Goal: Transaction & Acquisition: Obtain resource

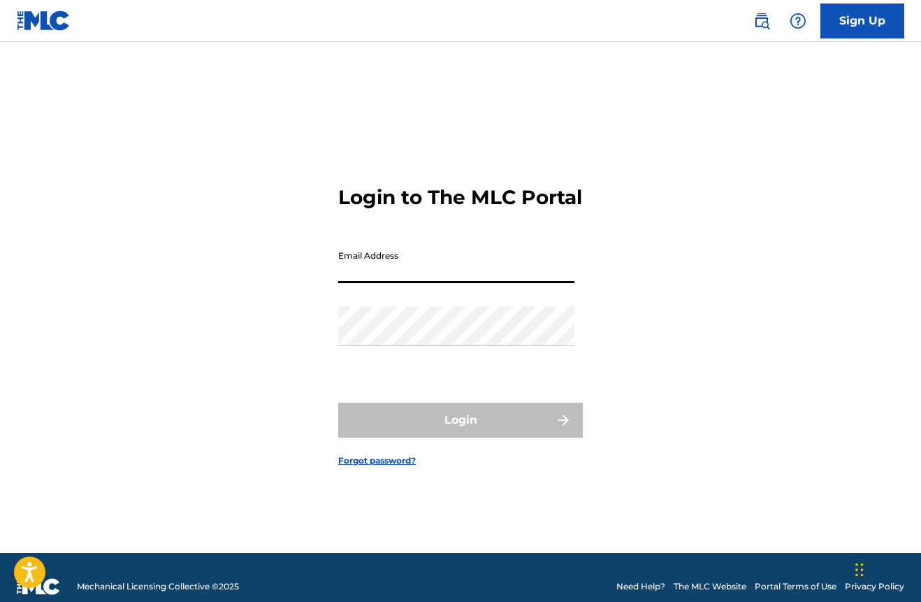
click at [563, 283] on input "Email Address" at bounding box center [456, 263] width 236 height 40
click at [363, 467] on link "Forgot password?" at bounding box center [377, 460] width 78 height 13
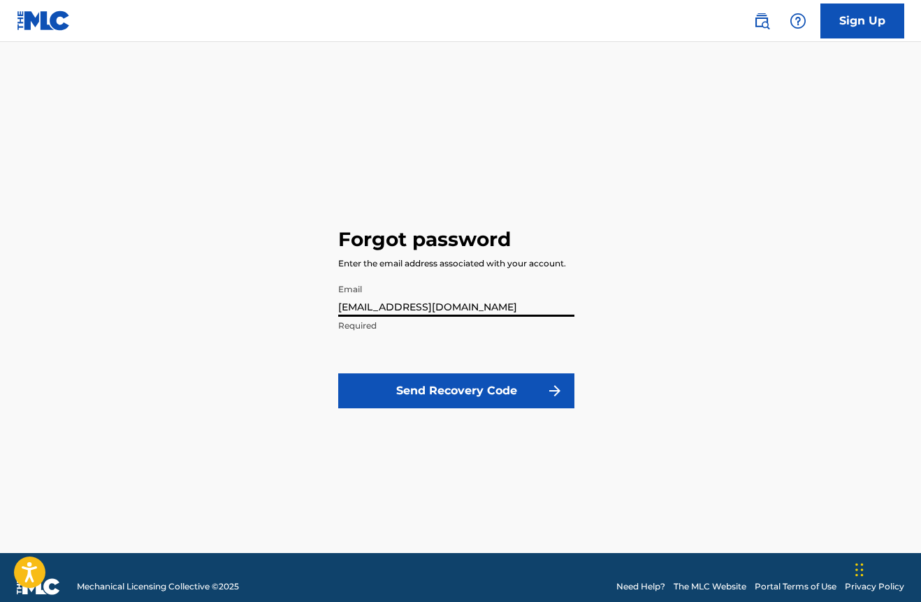
click at [403, 307] on input "[EMAIL_ADDRESS][DOMAIN_NAME]" at bounding box center [456, 297] width 236 height 40
type input "[EMAIL_ADDRESS][DOMAIN_NAME]"
click at [433, 389] on button "Send Recovery Code" at bounding box center [456, 390] width 236 height 35
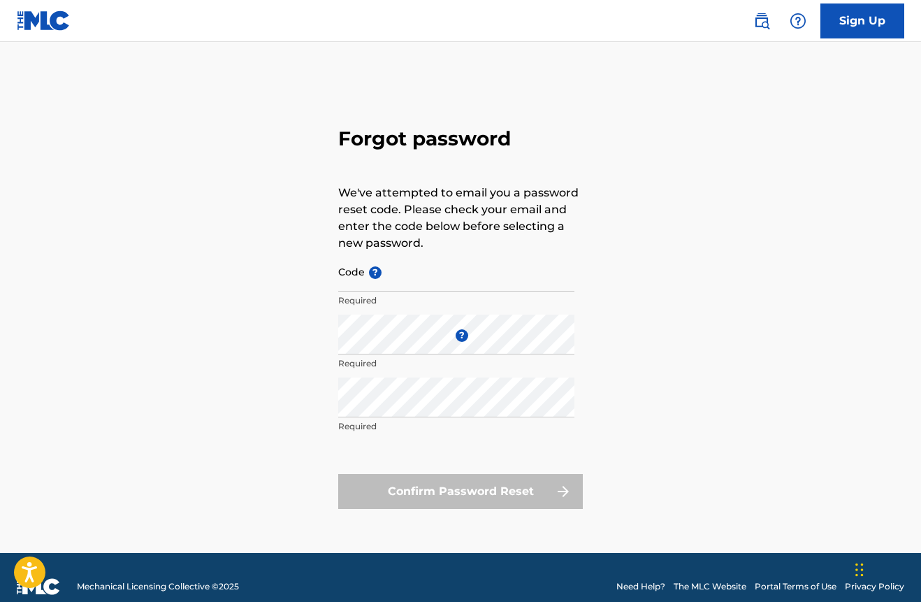
click at [405, 273] on input "Code ?" at bounding box center [456, 272] width 236 height 40
paste input "FP_e9e09b7d5026c39a00dd5d2cd70a"
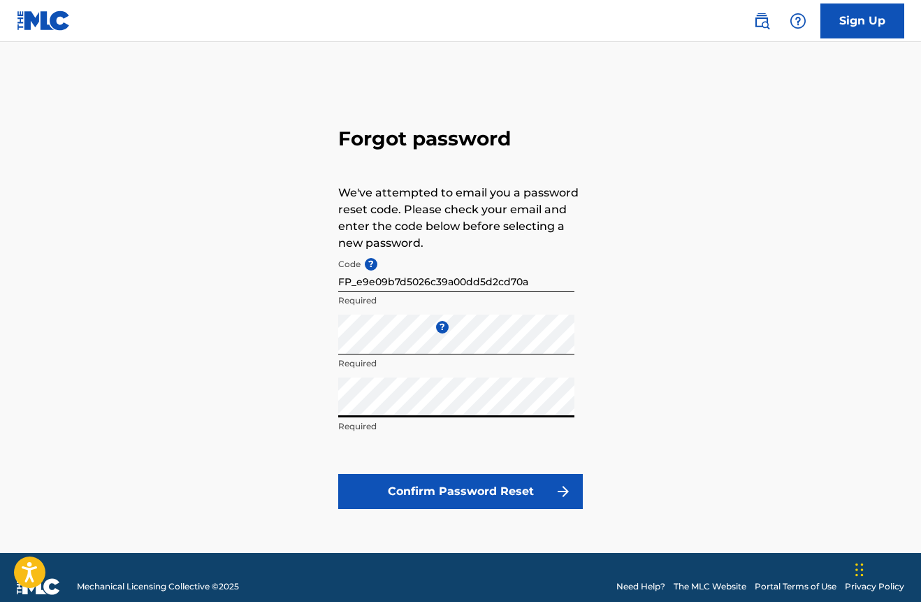
click at [485, 488] on button "Confirm Password Reset" at bounding box center [460, 491] width 245 height 35
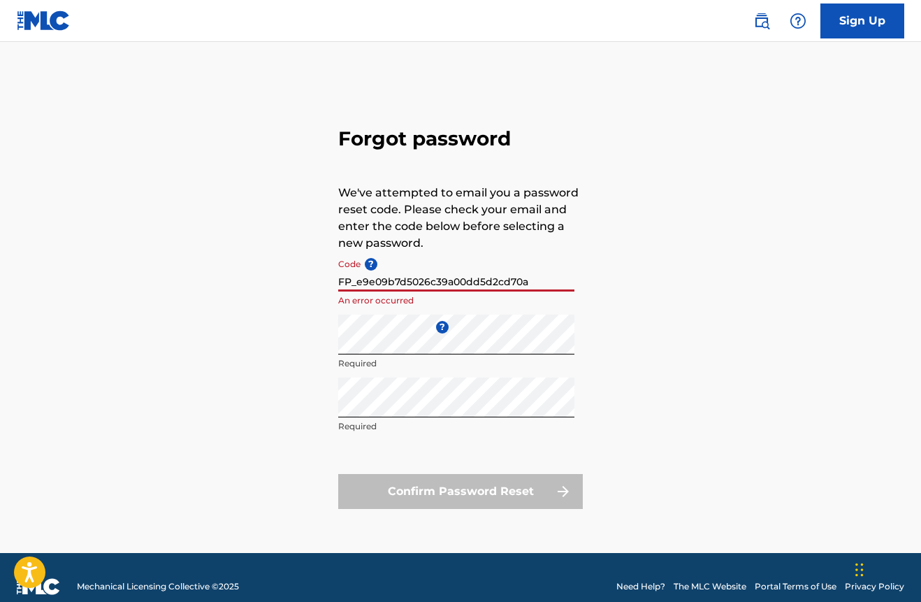
drag, startPoint x: 561, startPoint y: 282, endPoint x: 313, endPoint y: 275, distance: 247.6
click at [313, 275] on div "Forgot password We've attempted to email you a password reset code. Please chec…" at bounding box center [460, 315] width 921 height 476
paste input
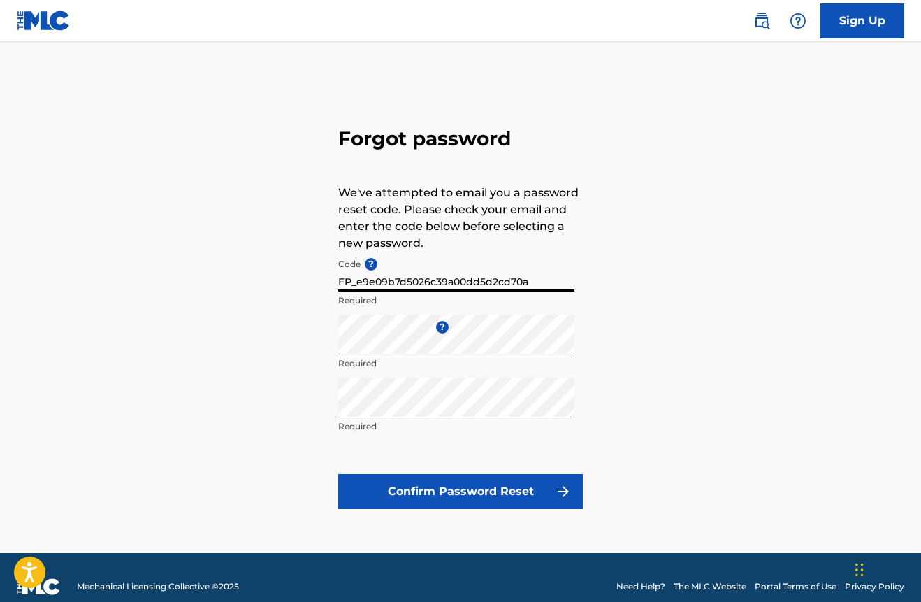
type input "FP_e9e09b7d5026c39a00dd5d2cd70a"
click at [455, 489] on button "Confirm Password Reset" at bounding box center [460, 491] width 245 height 35
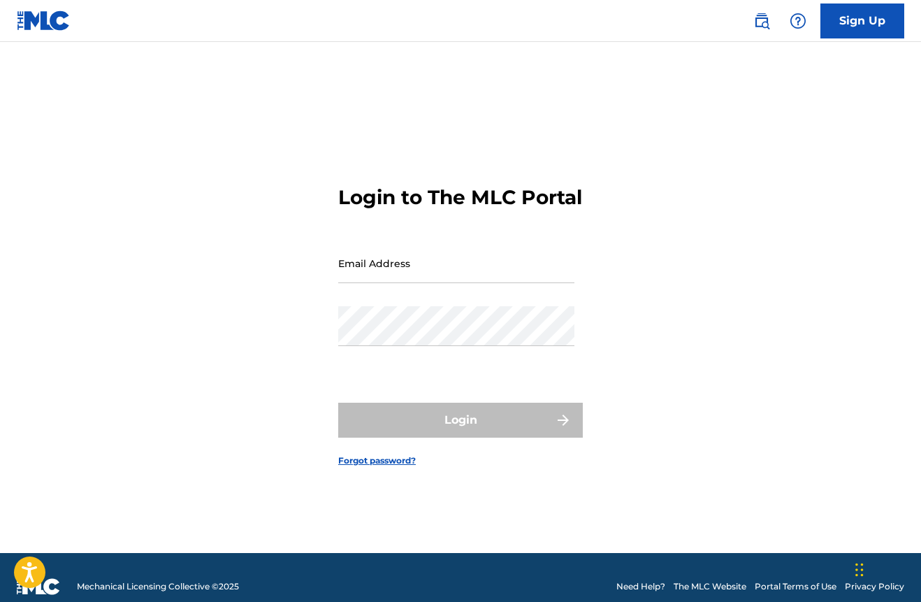
drag, startPoint x: 672, startPoint y: 342, endPoint x: 683, endPoint y: 341, distance: 10.5
click at [675, 341] on div "Login to The MLC Portal Email Address Password Login Forgot password?" at bounding box center [460, 315] width 921 height 476
click at [509, 283] on input "Email Address" at bounding box center [456, 263] width 236 height 40
type input "[EMAIL_ADDRESS][DOMAIN_NAME]"
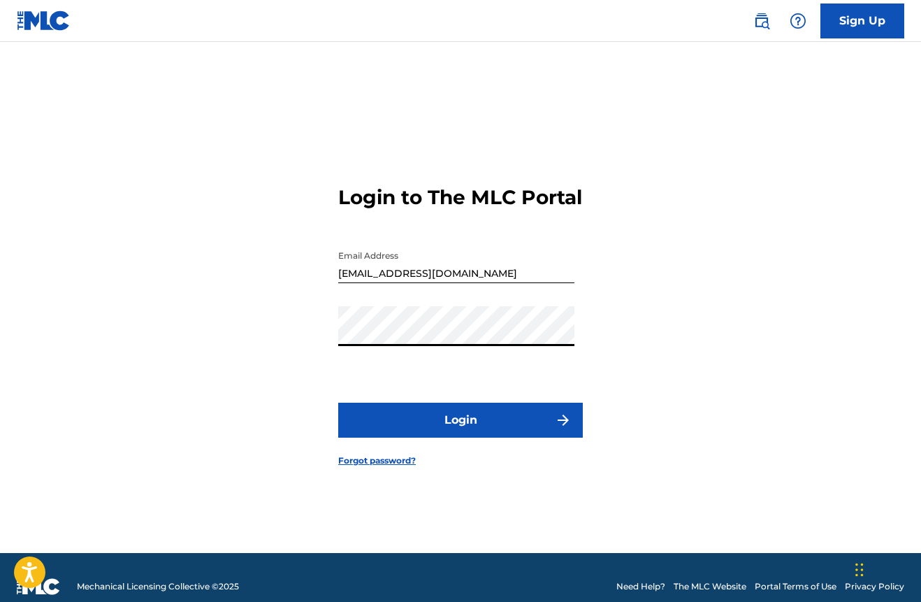
click at [458, 430] on button "Login" at bounding box center [460, 420] width 245 height 35
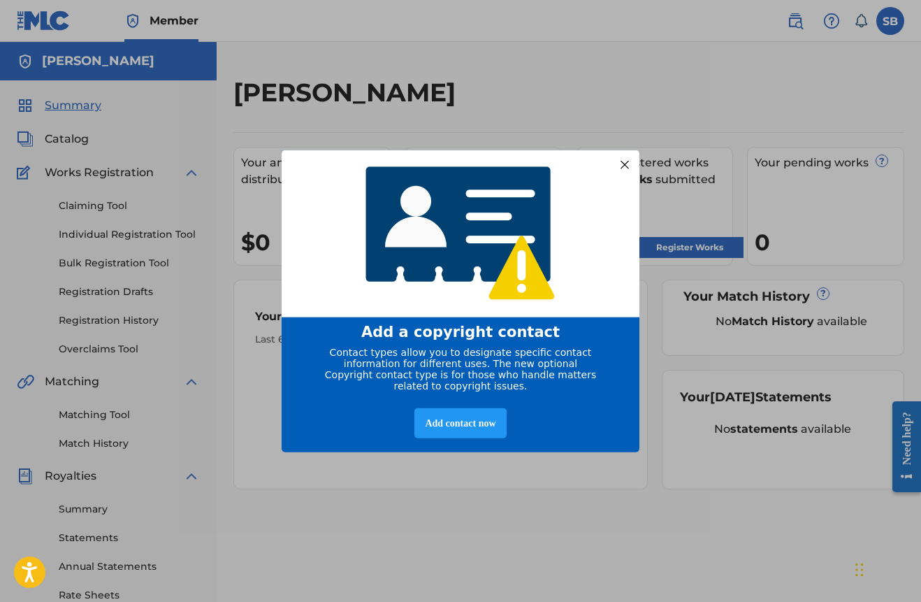
click at [626, 159] on div at bounding box center [625, 164] width 18 height 18
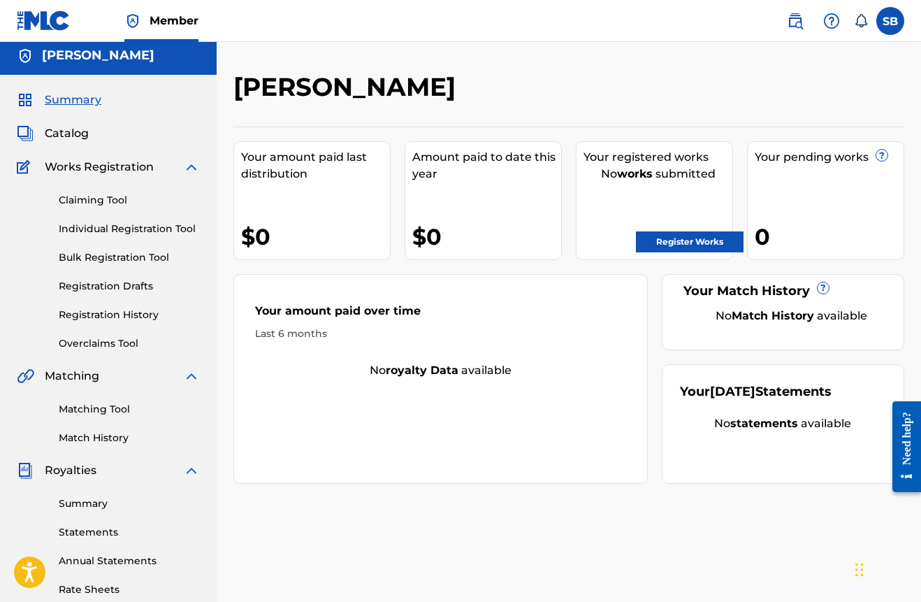
scroll to position [8, 0]
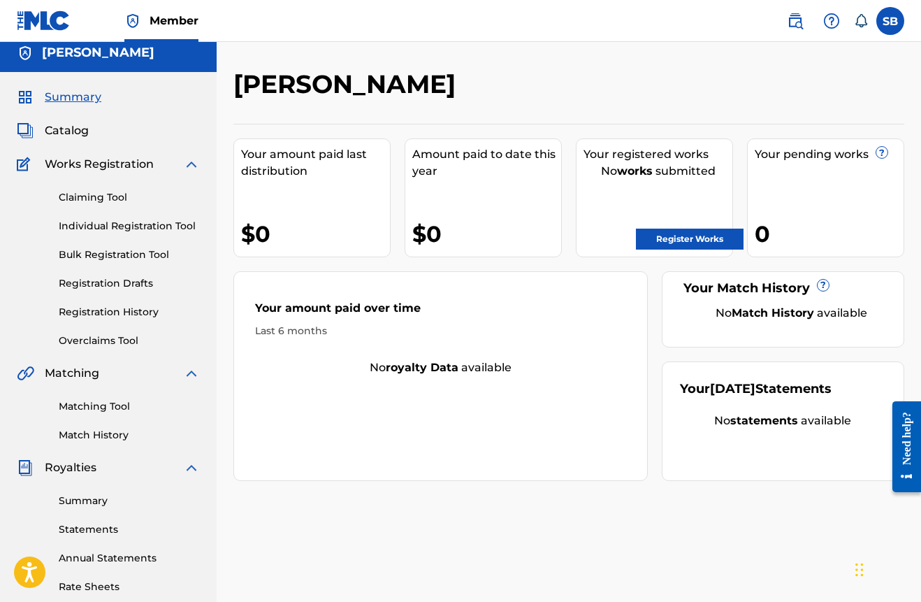
click at [62, 135] on span "Catalog" at bounding box center [67, 130] width 44 height 17
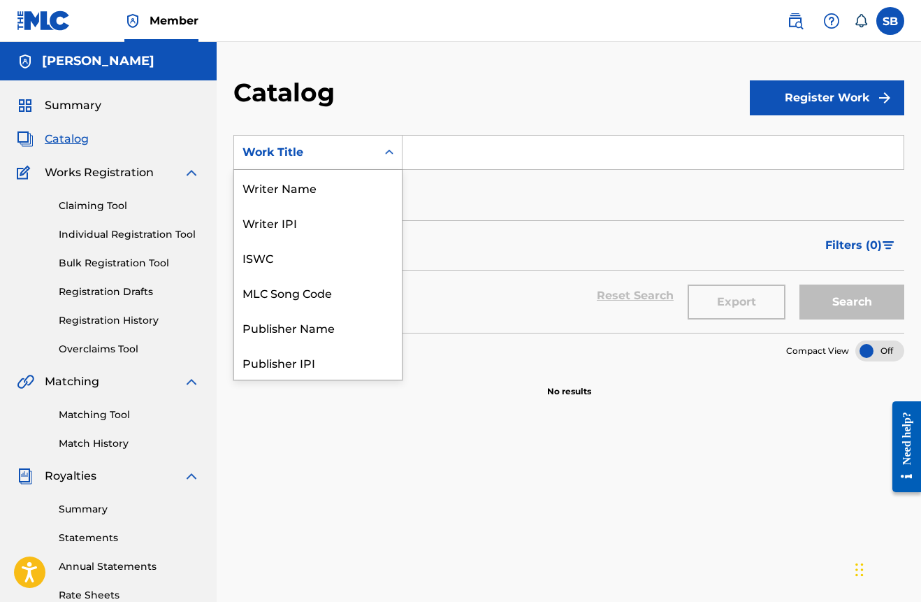
click at [301, 143] on div "Work Title" at bounding box center [305, 152] width 143 height 27
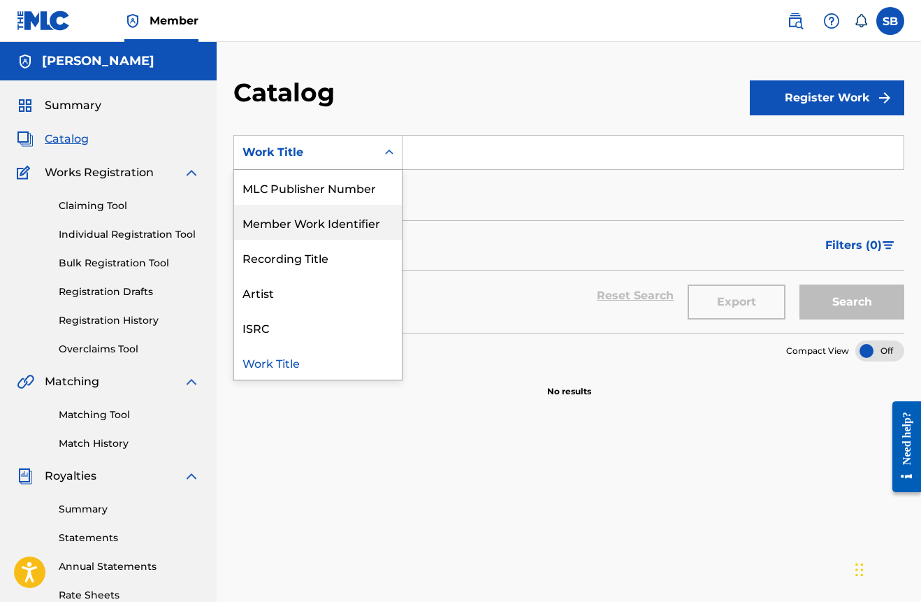
click at [309, 225] on div "Member Work Identifier" at bounding box center [318, 222] width 168 height 35
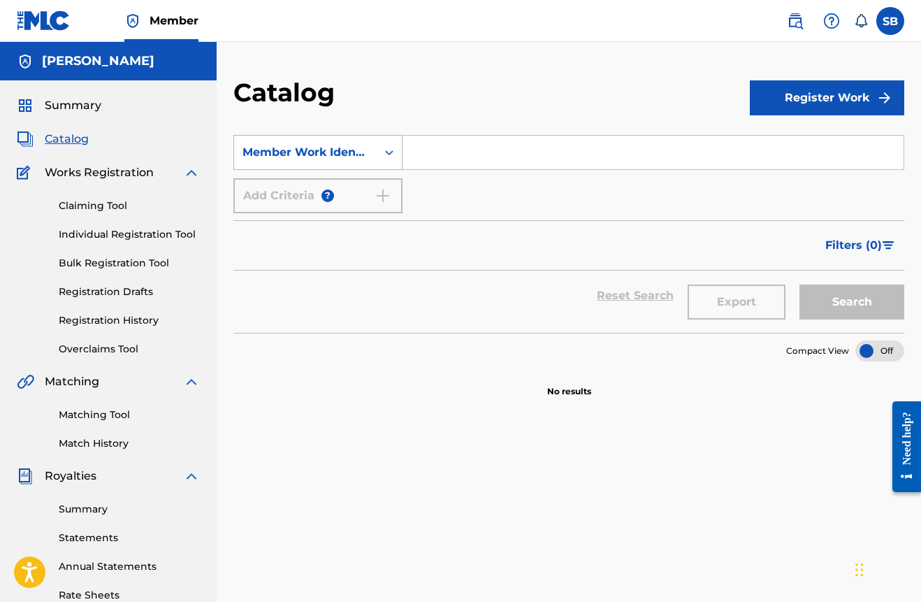
click at [337, 145] on div "Member Work Identifier" at bounding box center [306, 152] width 126 height 17
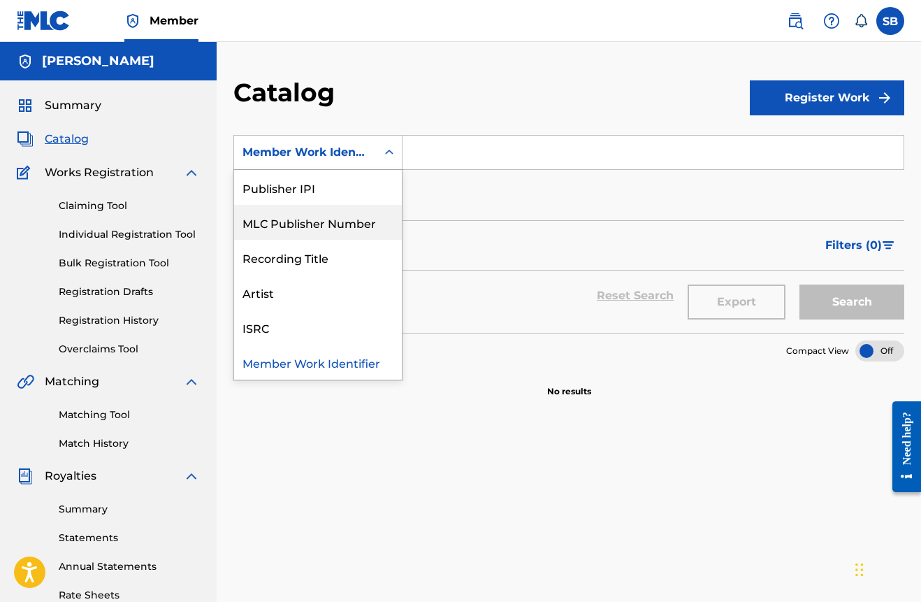
click at [343, 224] on div "MLC Publisher Number" at bounding box center [318, 222] width 168 height 35
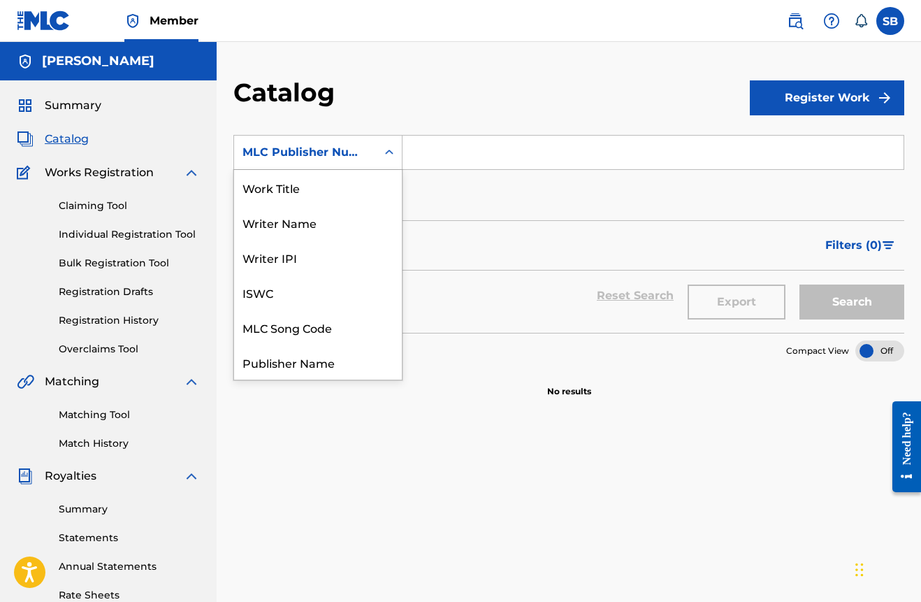
click at [333, 161] on div "MLC Publisher Number" at bounding box center [305, 152] width 143 height 27
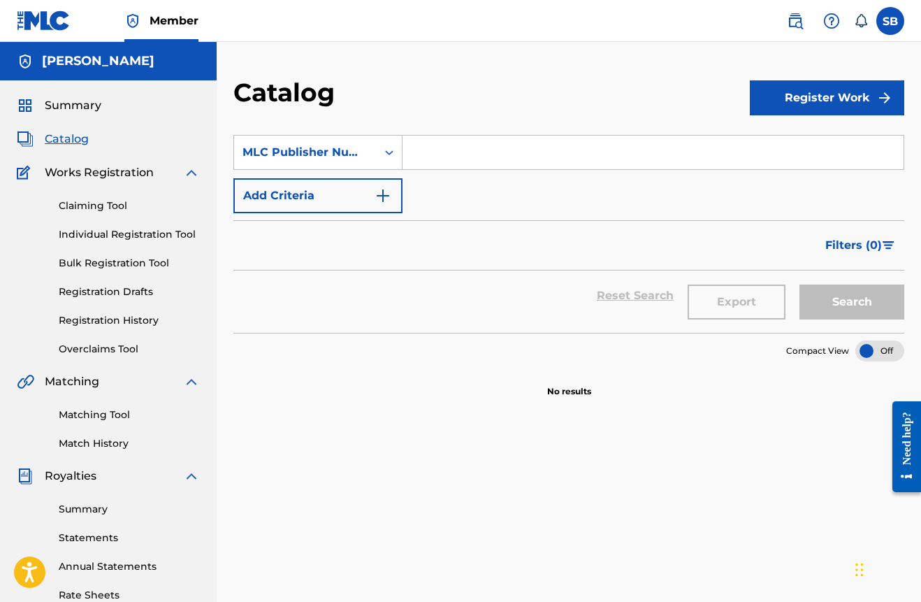
click at [79, 108] on span "Summary" at bounding box center [73, 105] width 57 height 17
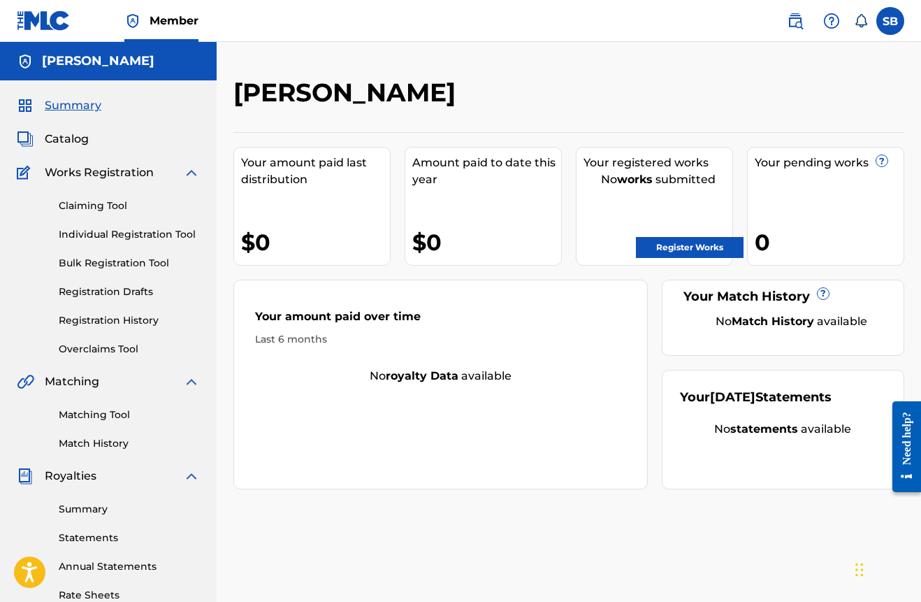
click at [718, 251] on link "Register Works" at bounding box center [690, 247] width 108 height 21
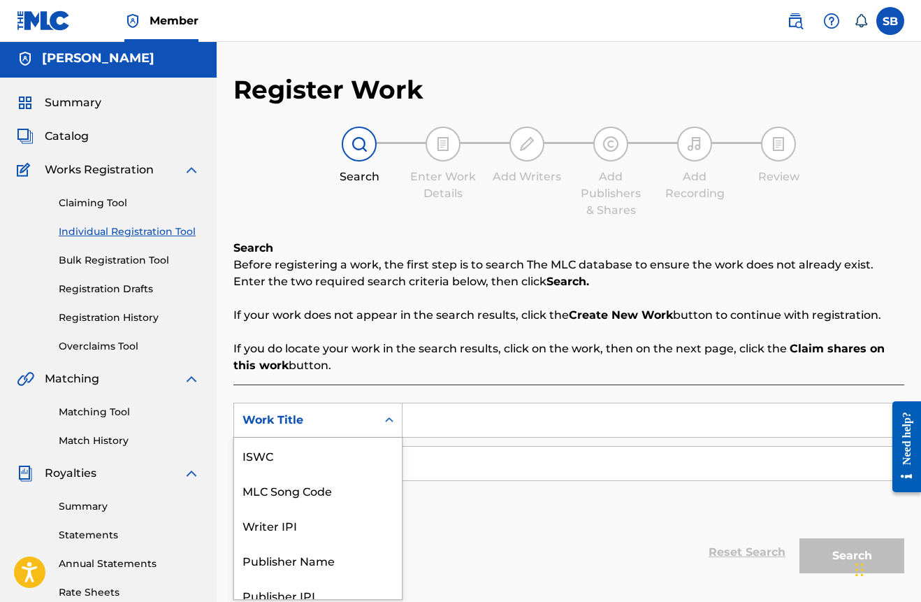
scroll to position [47, 0]
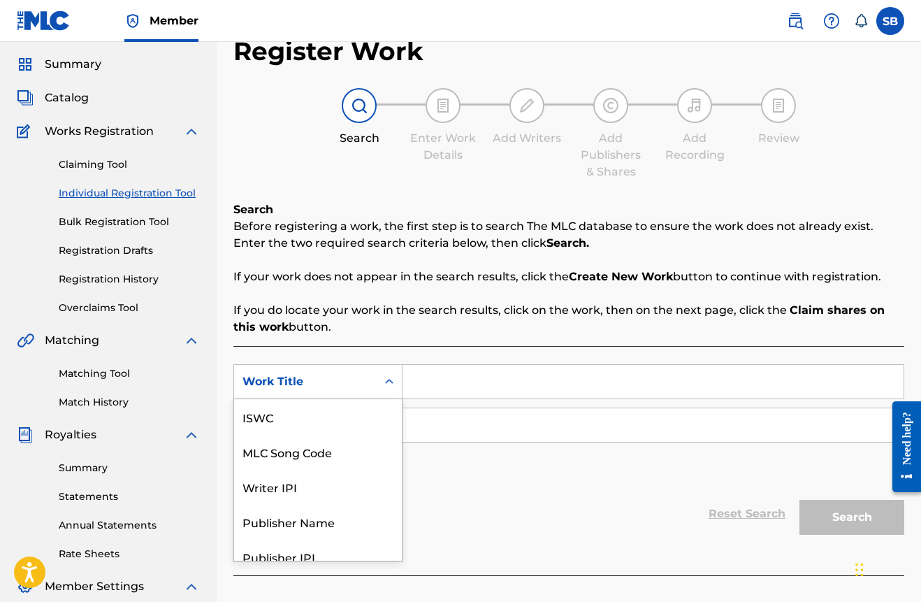
click at [331, 399] on div "Work Title selected, 7 of 7. 7 results available. Use Up and Down to choose opt…" at bounding box center [317, 381] width 169 height 35
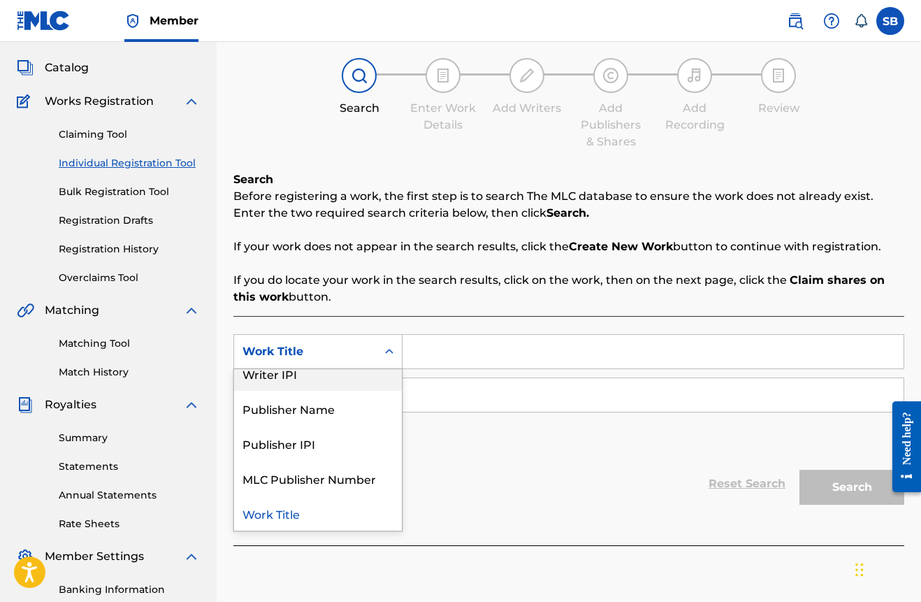
scroll to position [0, 0]
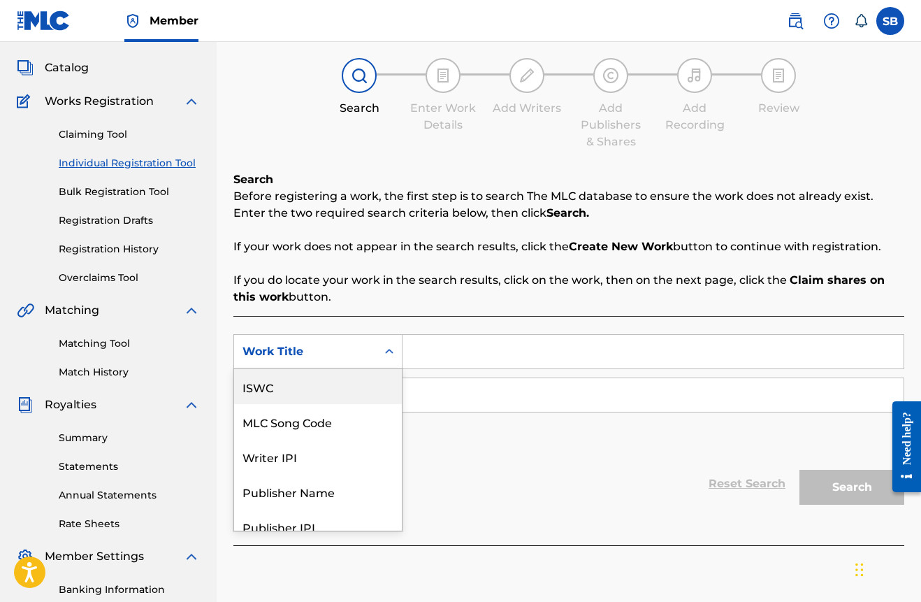
click at [435, 432] on div "SearchWithCriteriabd181de3-4303-4c49-b62c-438b2d046203 ISWC, 1 of 7. 7 results …" at bounding box center [568, 395] width 671 height 122
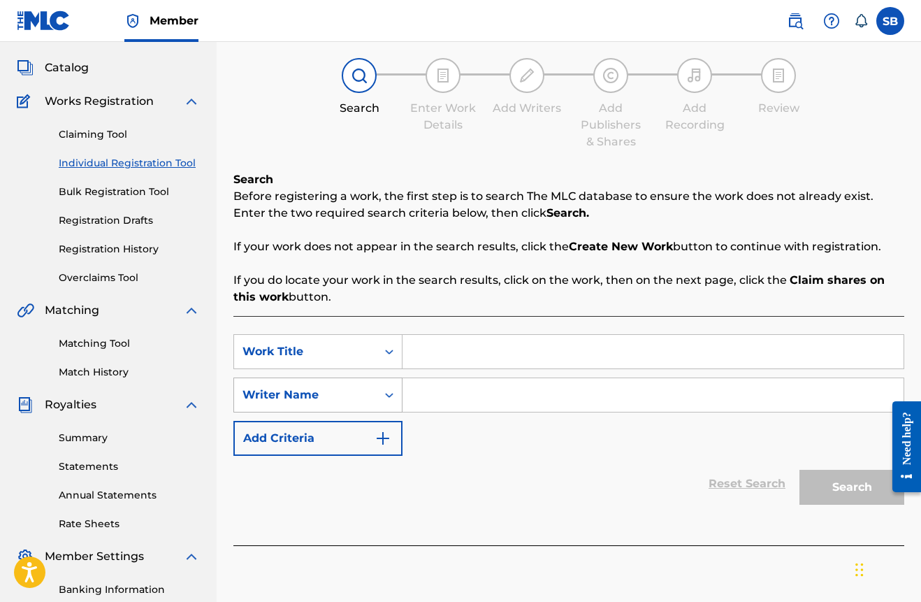
click at [343, 386] on div "Writer Name" at bounding box center [305, 395] width 143 height 27
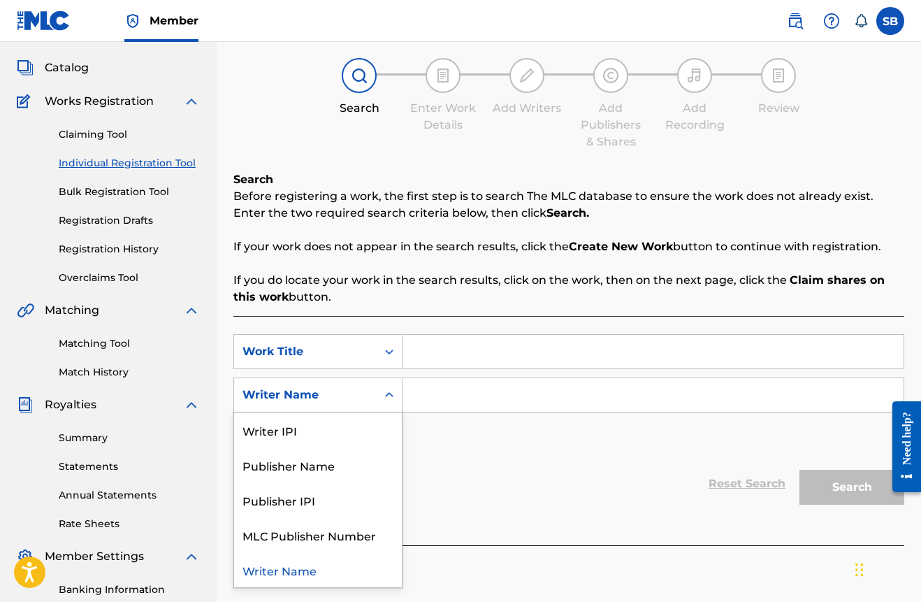
click at [447, 398] on input "Search Form" at bounding box center [653, 395] width 501 height 34
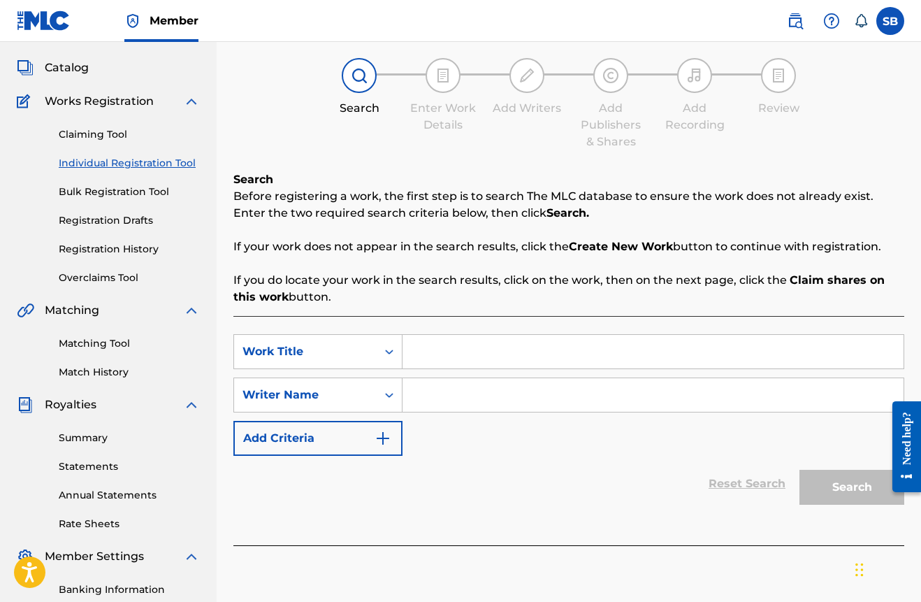
click at [448, 357] on input "Search Form" at bounding box center [653, 352] width 501 height 34
click at [339, 387] on div "Writer Name" at bounding box center [306, 395] width 126 height 17
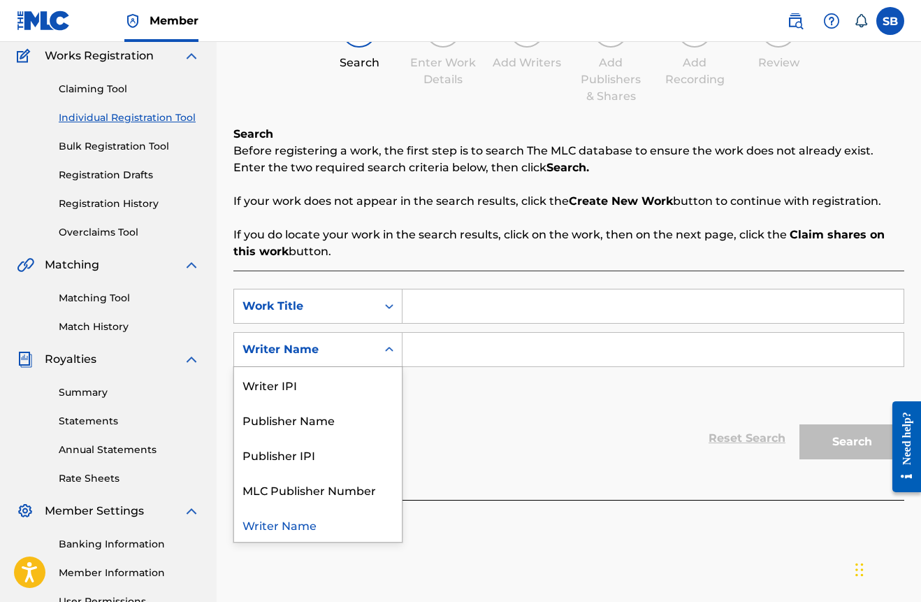
scroll to position [139, 0]
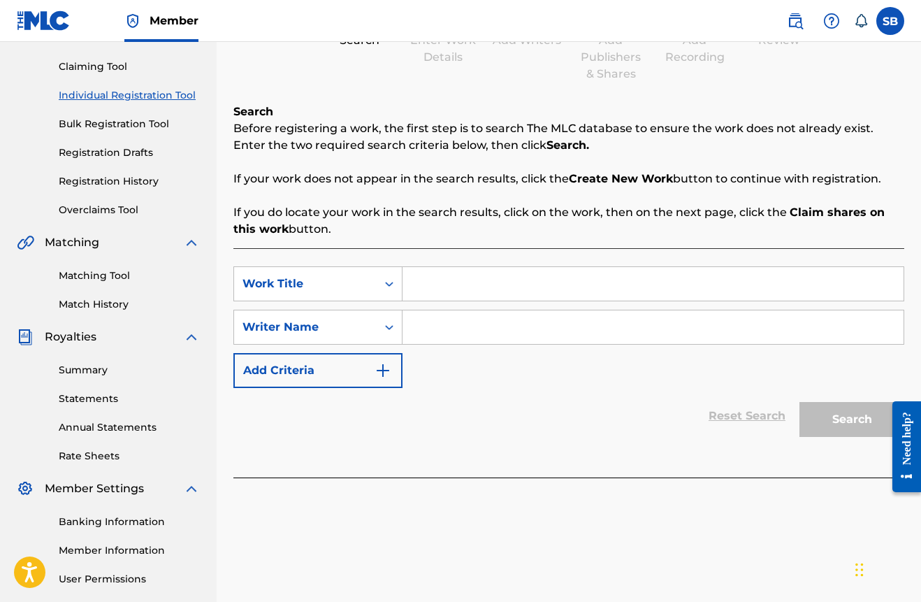
click at [466, 389] on div "Reset Search Search" at bounding box center [568, 416] width 671 height 56
click at [331, 288] on div "Work Title" at bounding box center [306, 283] width 126 height 17
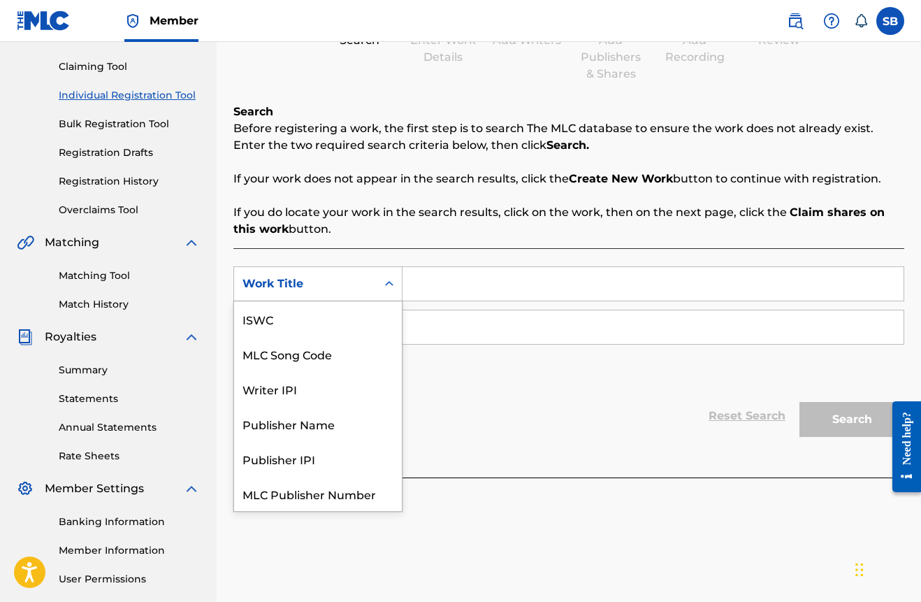
scroll to position [35, 0]
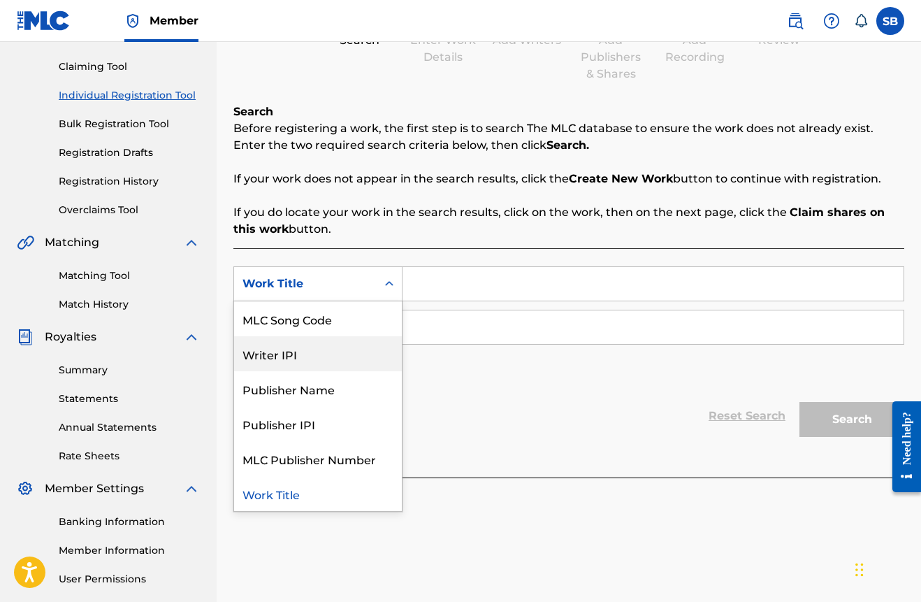
click at [442, 388] on div "Reset Search Search" at bounding box center [568, 416] width 671 height 56
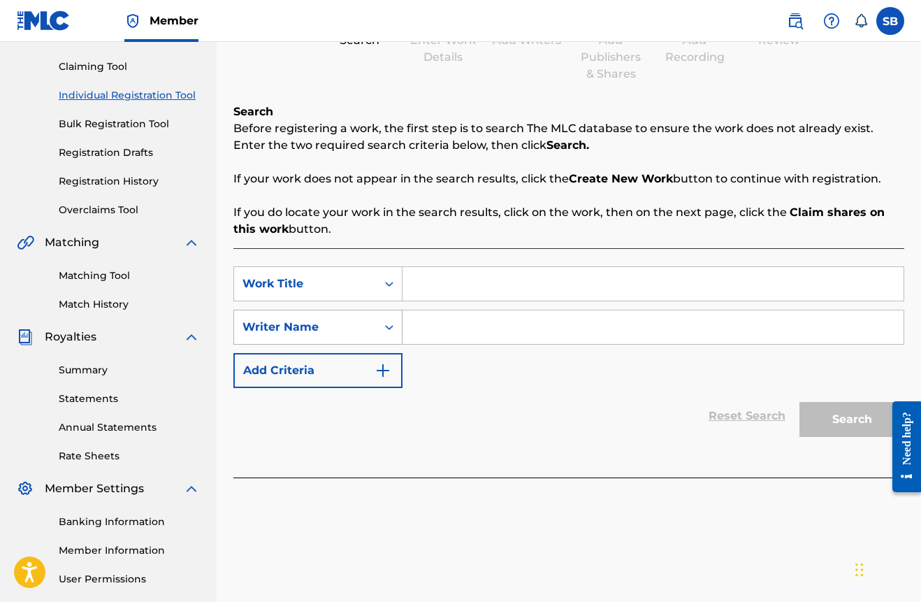
click at [313, 329] on div "Writer Name" at bounding box center [306, 327] width 126 height 17
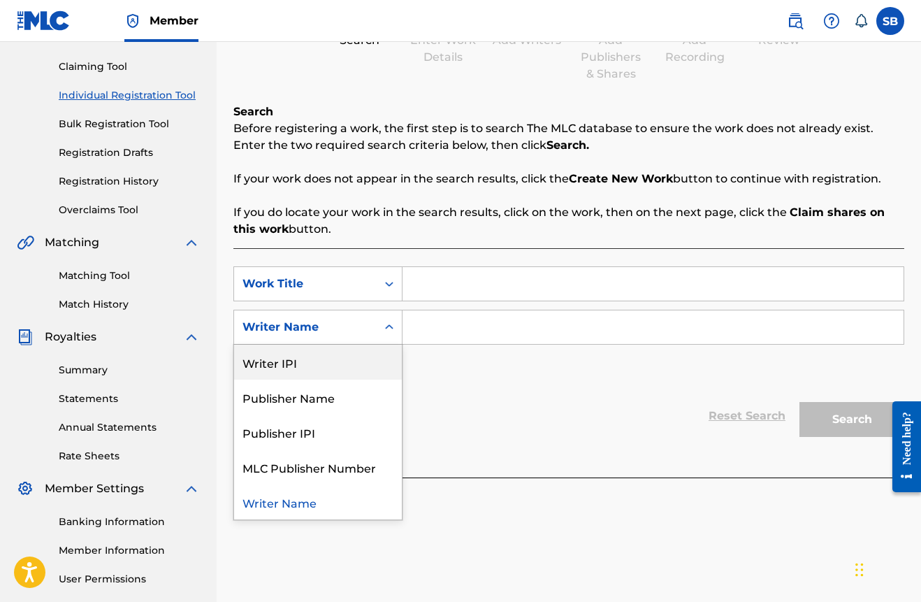
click at [454, 391] on div "Reset Search Search" at bounding box center [568, 416] width 671 height 56
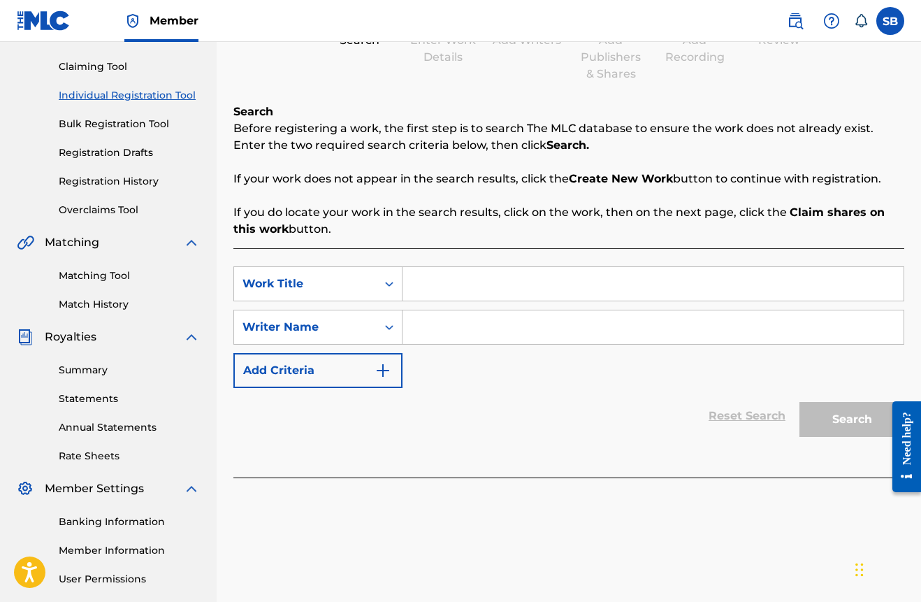
click at [435, 284] on input "Search Form" at bounding box center [653, 284] width 501 height 34
paste input "#542192173"
type input "#542192173"
click at [437, 326] on input "Search Form" at bounding box center [653, 327] width 501 height 34
paste input "#542192173"
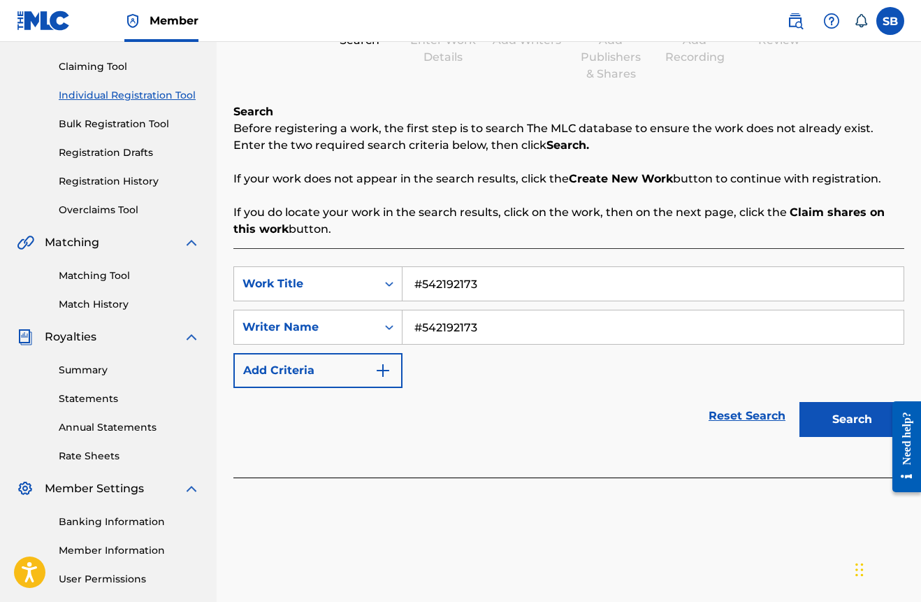
type input "#542192173"
click at [842, 417] on button "Search" at bounding box center [852, 419] width 105 height 35
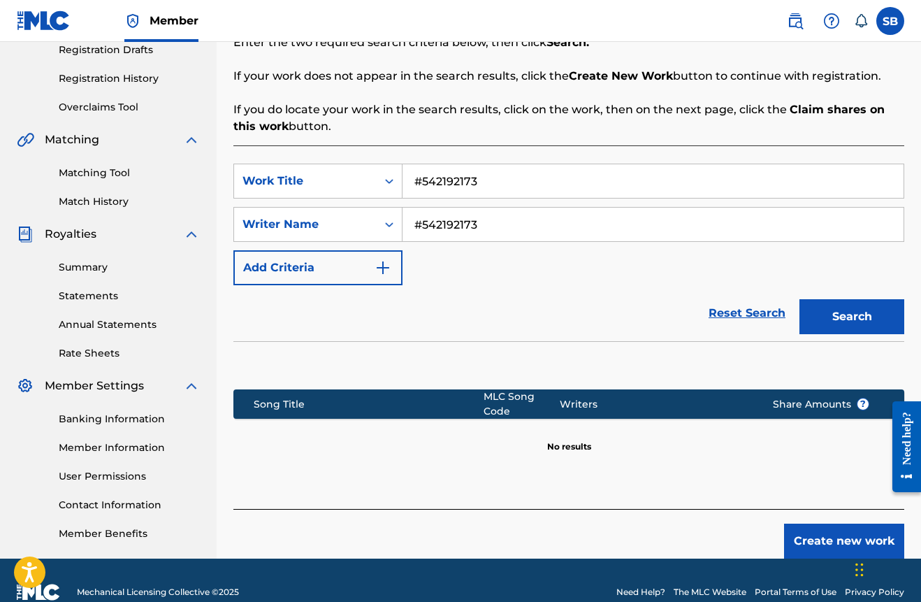
scroll to position [266, 0]
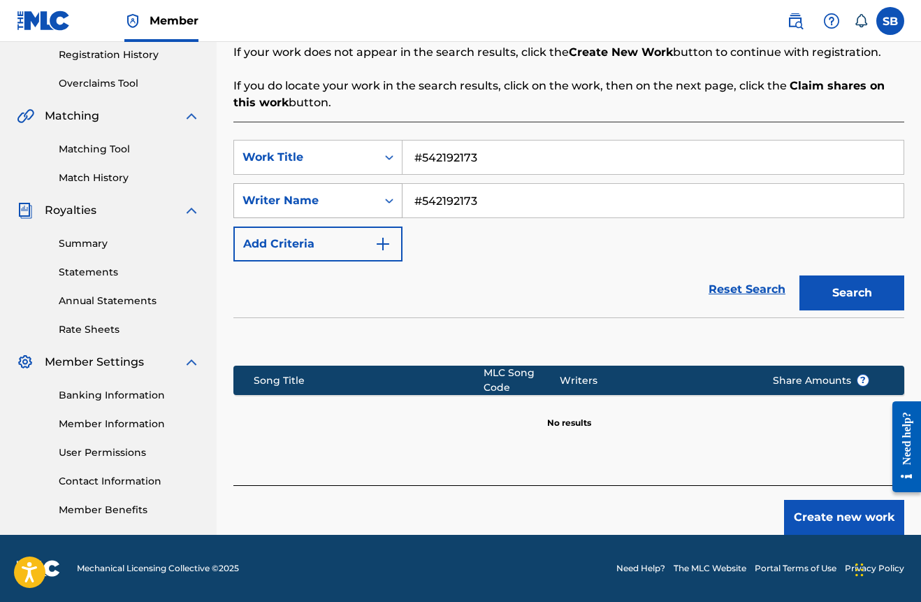
drag, startPoint x: 525, startPoint y: 196, endPoint x: 359, endPoint y: 185, distance: 166.7
click at [359, 185] on div "SearchWithCriteria6a4ab16c-6063-4cbc-bbe6-ebcb3cd421e2 Writer Name #542192173" at bounding box center [568, 200] width 671 height 35
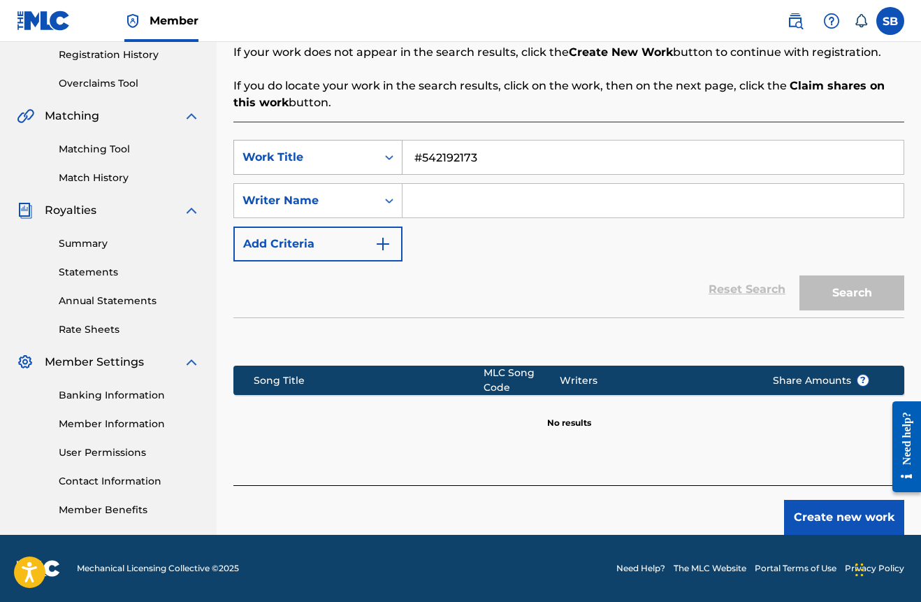
drag, startPoint x: 484, startPoint y: 153, endPoint x: 349, endPoint y: 153, distance: 135.6
click at [349, 154] on div "SearchWithCriteriabd181de3-4303-4c49-b62c-438b2d046203 Work Title #542192173" at bounding box center [568, 157] width 671 height 35
click at [376, 243] on img "Search Form" at bounding box center [383, 244] width 17 height 17
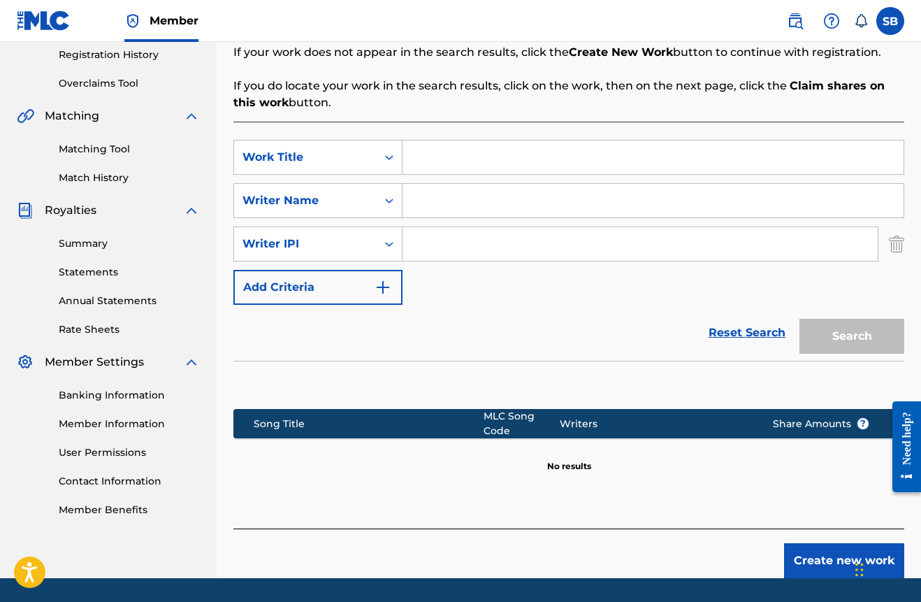
click at [421, 279] on div "SearchWithCriteriabd181de3-4303-4c49-b62c-438b2d046203 Work Title SearchWithCri…" at bounding box center [568, 222] width 671 height 165
click at [438, 248] on input "Search Form" at bounding box center [640, 244] width 475 height 34
paste input "#542192173"
type input "#542192173"
click at [442, 210] on input "Search Form" at bounding box center [653, 201] width 501 height 34
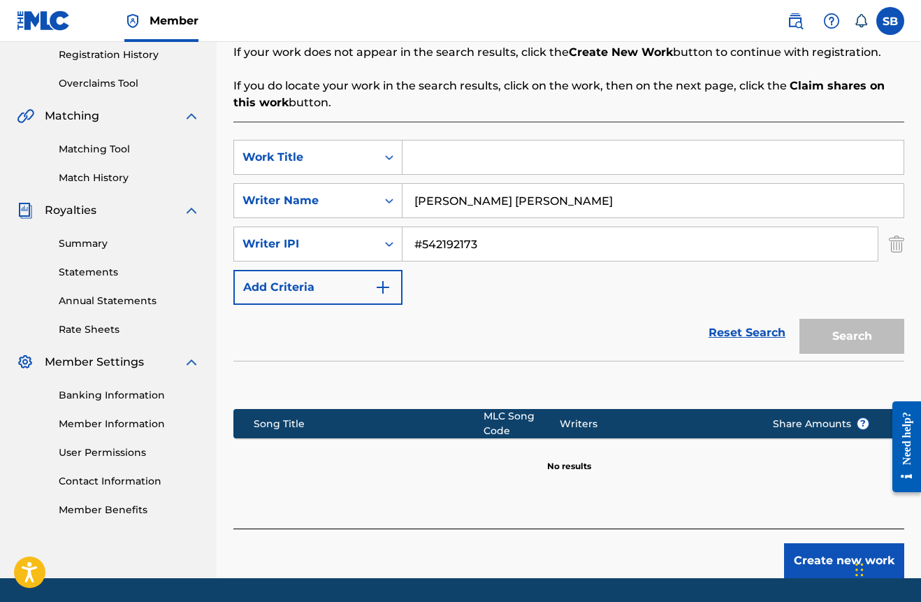
type input "[PERSON_NAME] [PERSON_NAME]"
click at [460, 166] on input "Search Form" at bounding box center [653, 157] width 501 height 34
type input "r"
type input "every word"
click at [853, 329] on button "Search" at bounding box center [852, 336] width 105 height 35
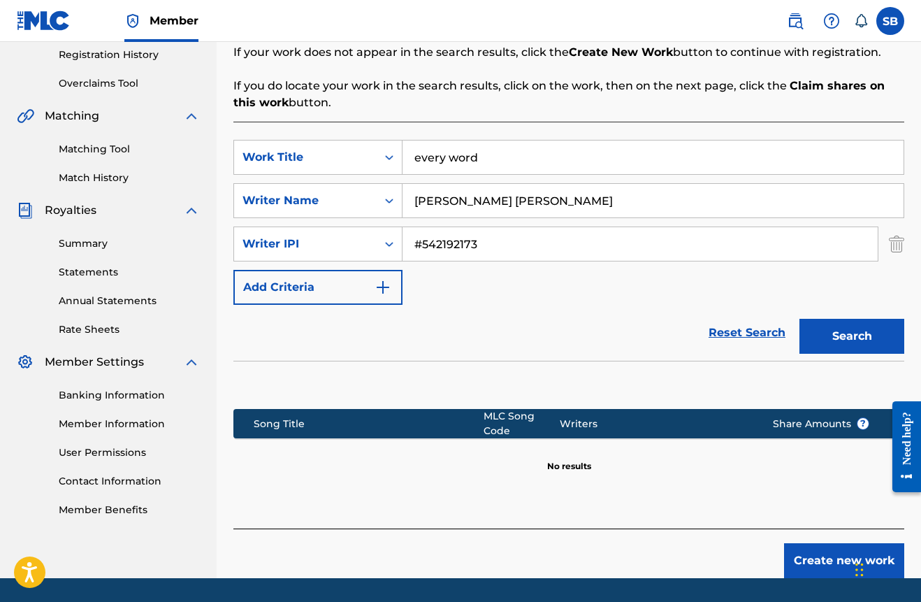
scroll to position [265, 0]
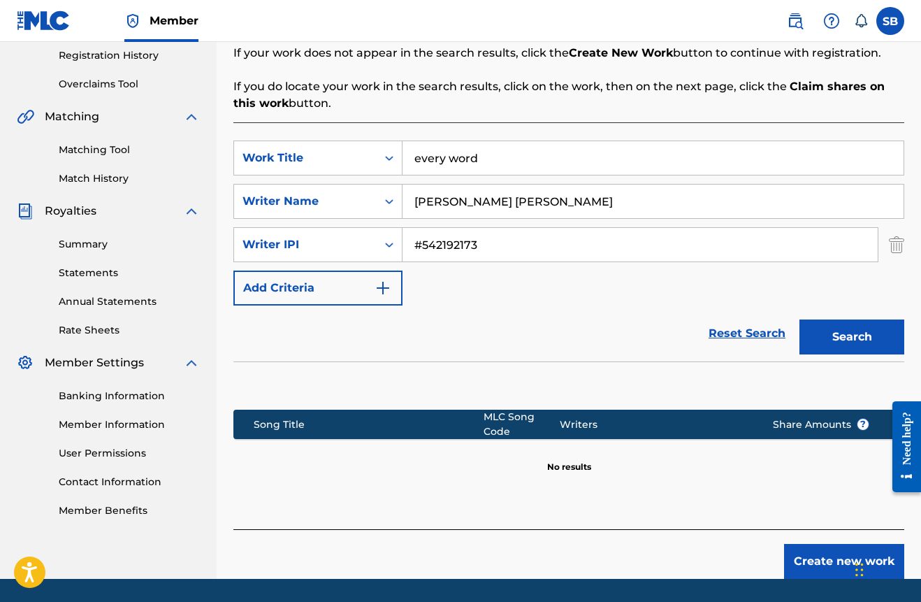
click at [476, 201] on input "[PERSON_NAME] [PERSON_NAME]" at bounding box center [653, 202] width 501 height 34
type input "[PERSON_NAME]"
click at [836, 340] on button "Search" at bounding box center [852, 336] width 105 height 35
click at [757, 327] on link "Reset Search" at bounding box center [747, 333] width 91 height 31
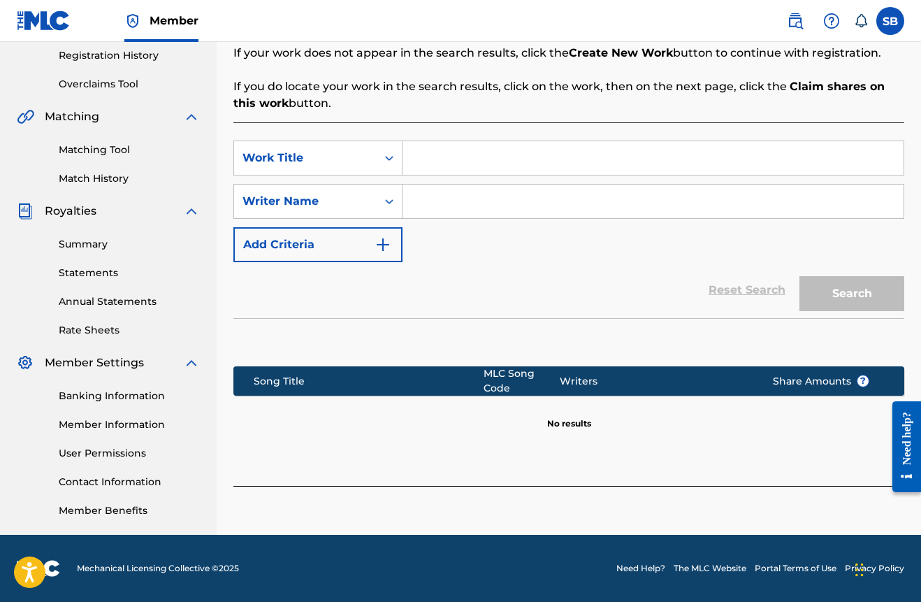
click at [383, 243] on img "Search Form" at bounding box center [383, 244] width 17 height 17
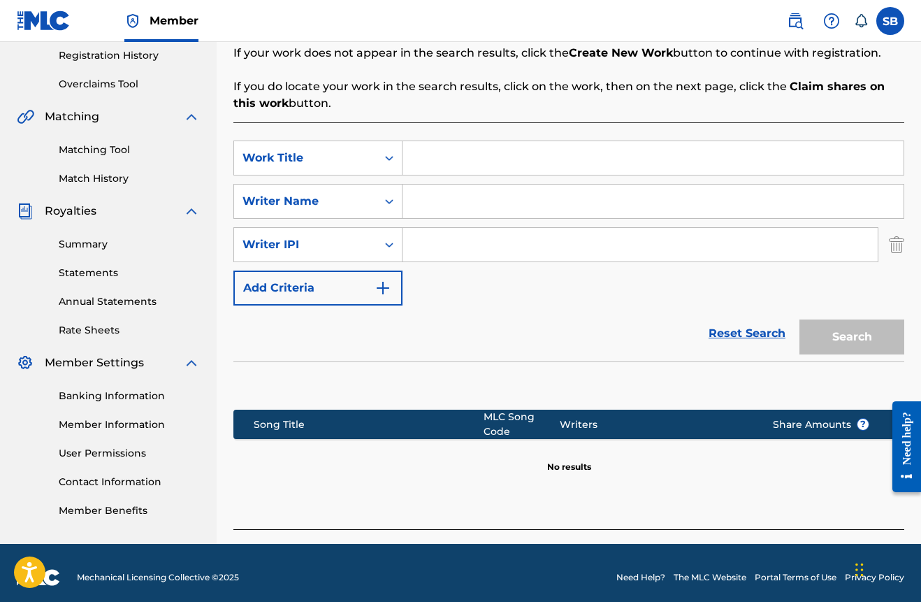
click at [425, 239] on input "Search Form" at bounding box center [640, 245] width 475 height 34
paste input "#542192173"
type input "#542192173"
click at [452, 164] on input "Search Form" at bounding box center [653, 158] width 501 height 34
click at [465, 196] on input "Search Form" at bounding box center [653, 202] width 501 height 34
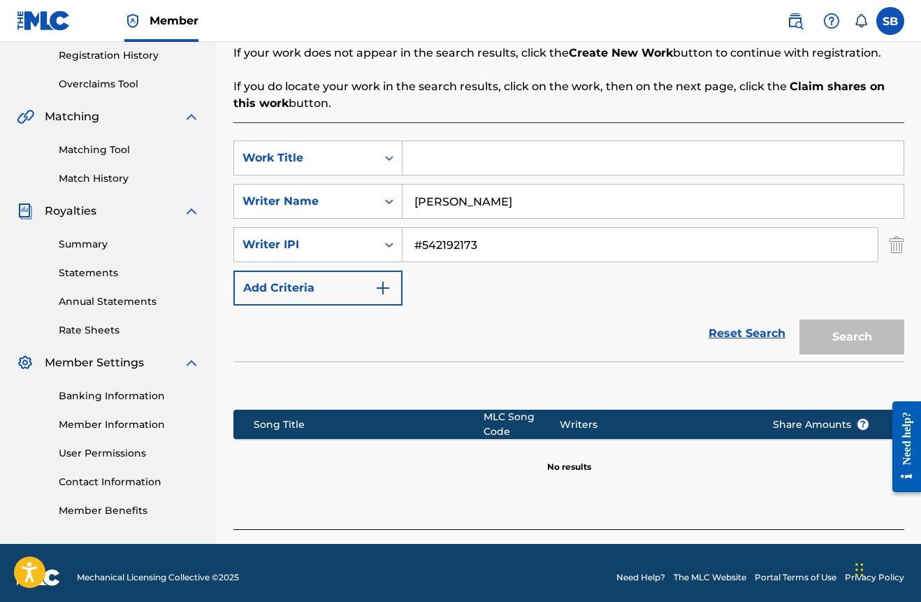
type input "[PERSON_NAME]"
click at [883, 340] on div "Search" at bounding box center [849, 333] width 112 height 56
click at [531, 149] on input "Search Form" at bounding box center [653, 158] width 501 height 34
type input "Every Word"
click at [852, 337] on button "Search" at bounding box center [852, 336] width 105 height 35
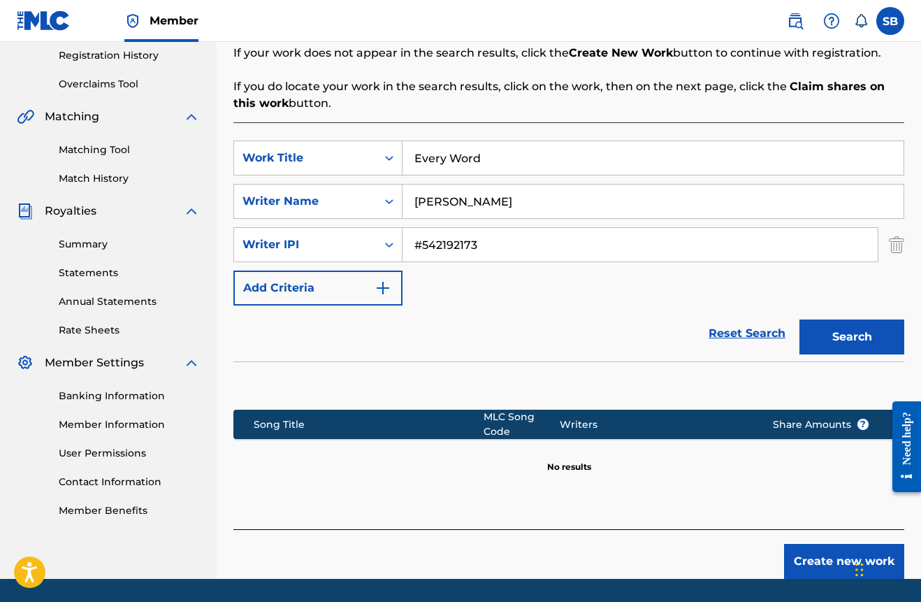
drag, startPoint x: 534, startPoint y: 161, endPoint x: 498, endPoint y: 161, distance: 35.6
click at [439, 144] on input "Every Word" at bounding box center [653, 158] width 501 height 34
type input "reverse"
click at [833, 338] on button "Search" at bounding box center [852, 336] width 105 height 35
click at [147, 51] on link "Registration History" at bounding box center [129, 55] width 141 height 15
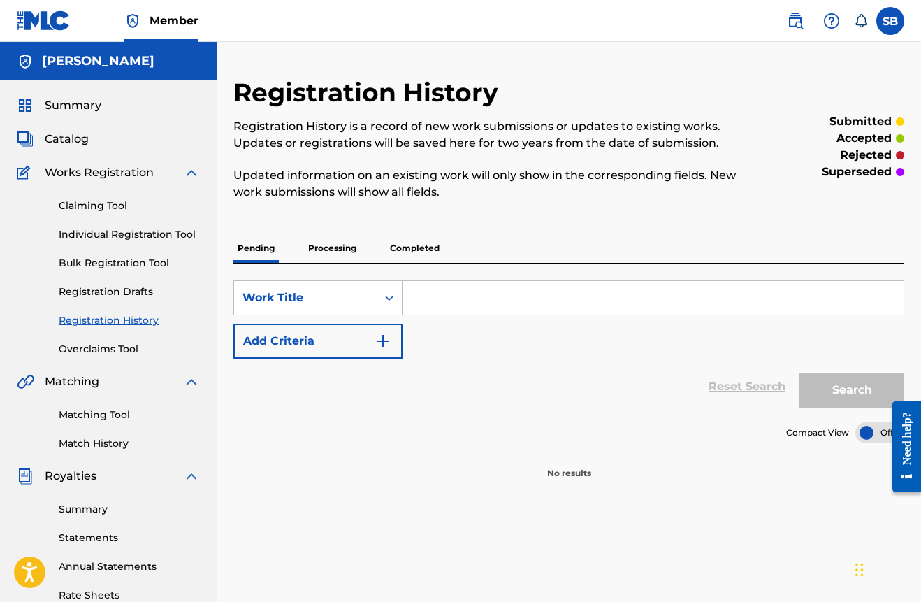
click at [139, 231] on link "Individual Registration Tool" at bounding box center [129, 234] width 141 height 15
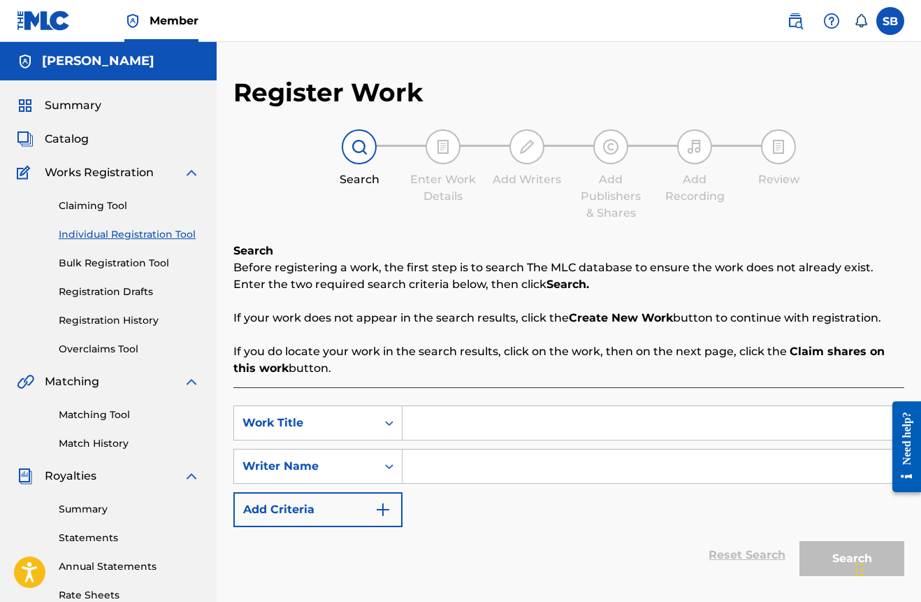
click at [60, 142] on span "Catalog" at bounding box center [67, 139] width 44 height 17
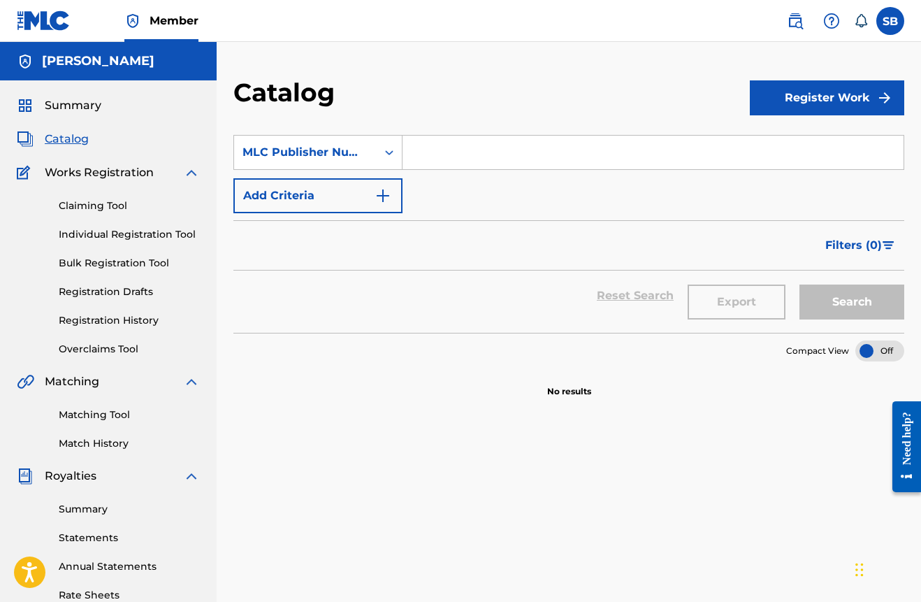
click at [819, 107] on button "Register Work" at bounding box center [827, 97] width 154 height 35
click at [789, 141] on link "Individual" at bounding box center [827, 144] width 154 height 34
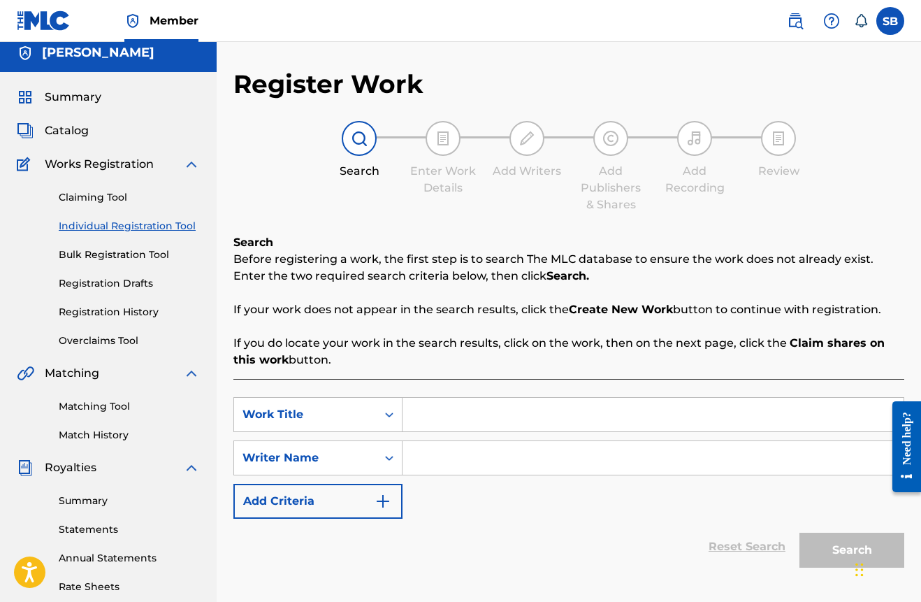
scroll to position [11, 0]
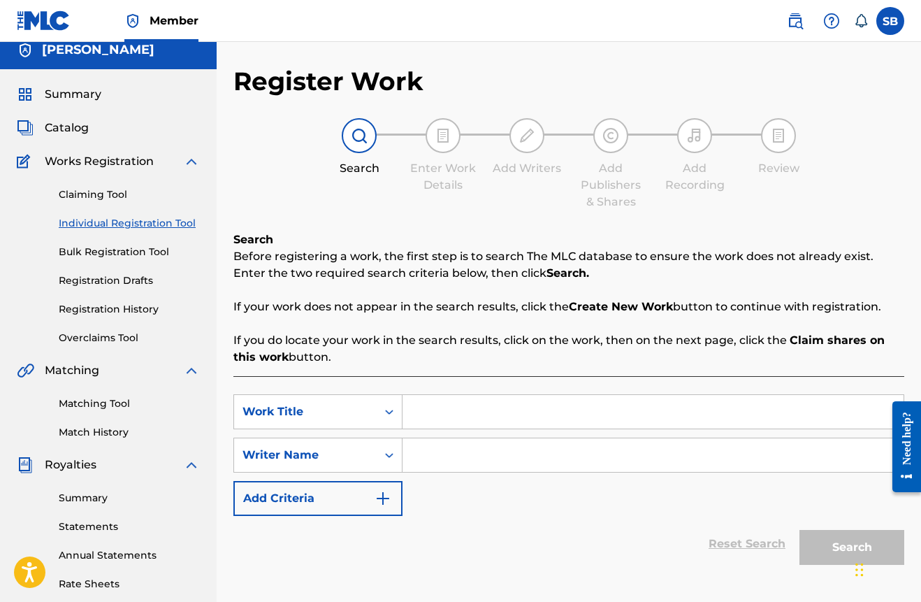
click at [111, 228] on link "Individual Registration Tool" at bounding box center [129, 223] width 141 height 15
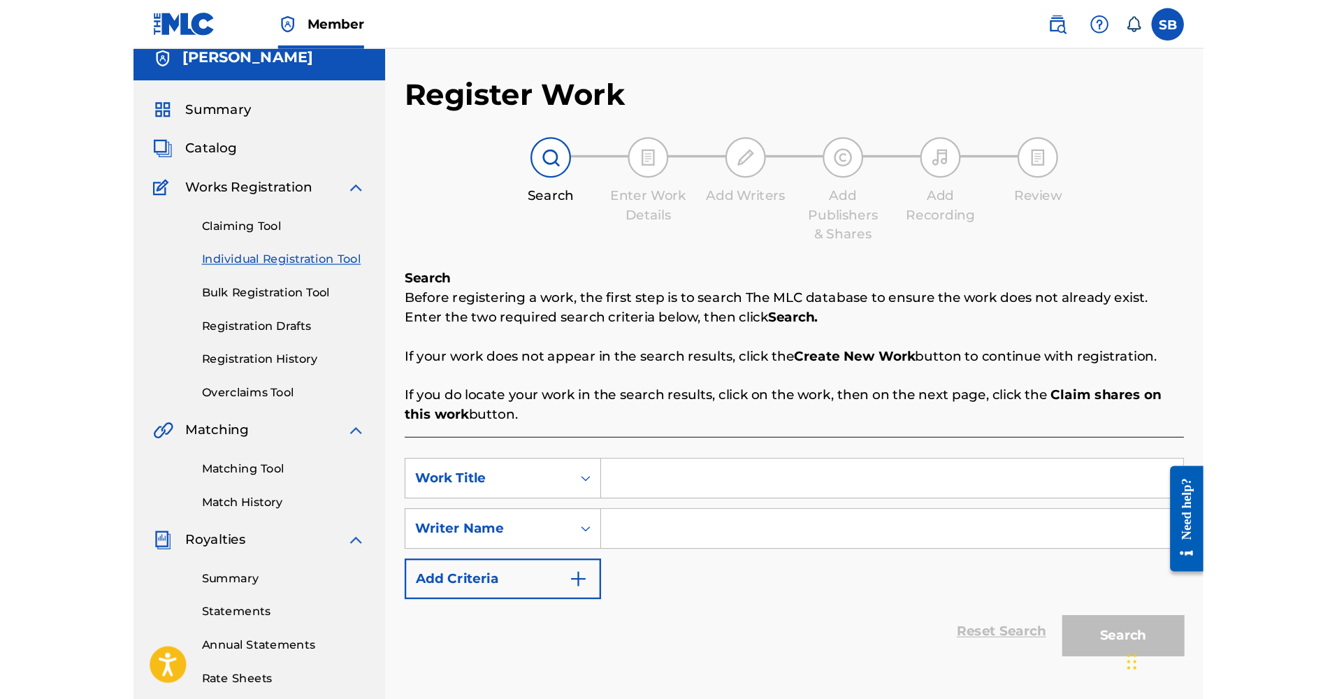
scroll to position [0, 0]
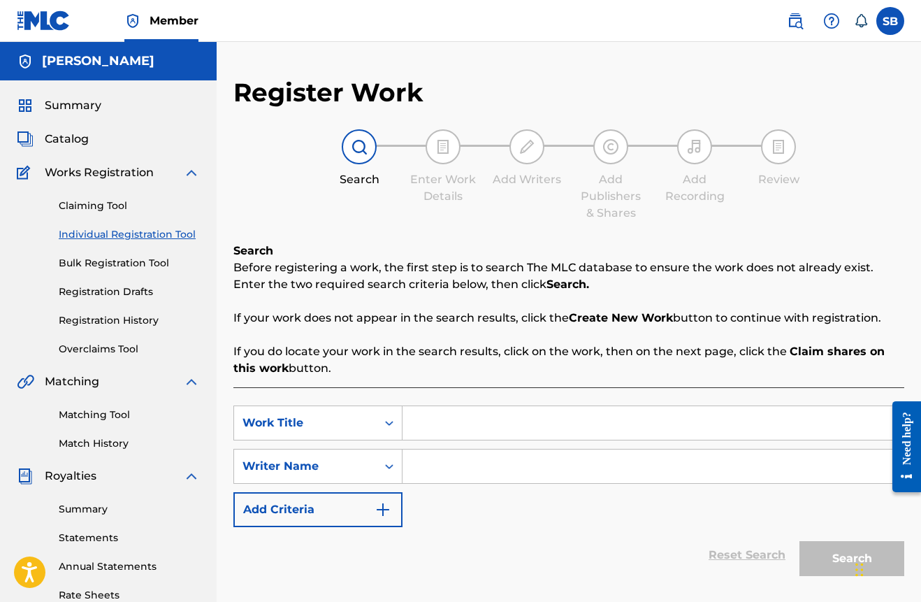
click at [112, 326] on link "Registration History" at bounding box center [129, 320] width 141 height 15
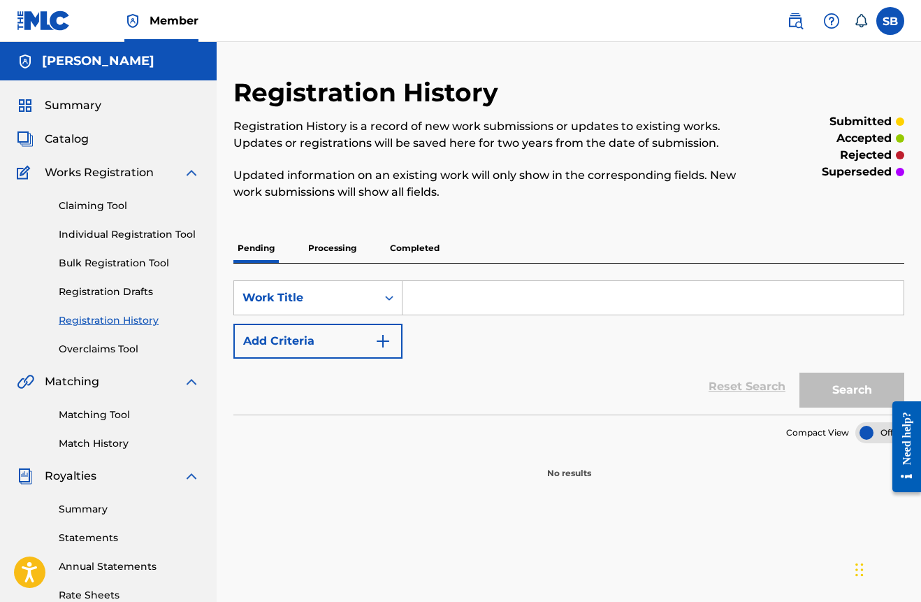
click at [106, 294] on link "Registration Drafts" at bounding box center [129, 291] width 141 height 15
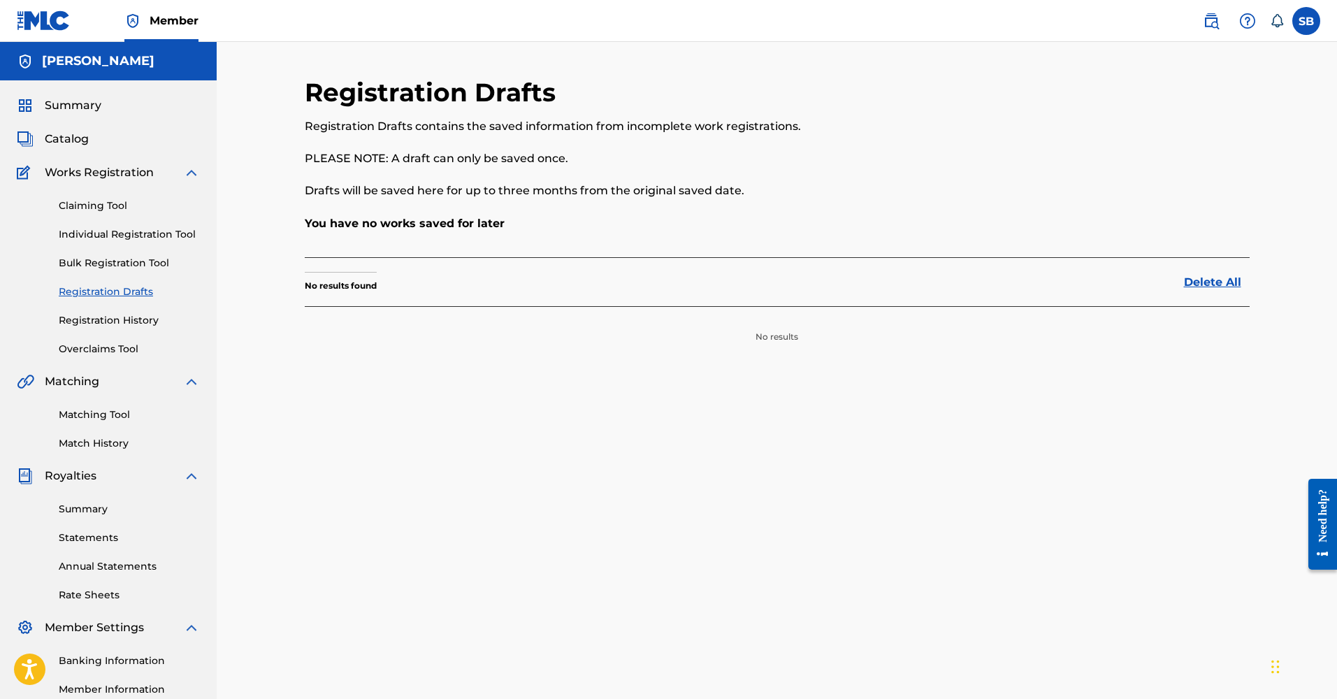
click at [87, 104] on span "Summary" at bounding box center [73, 105] width 57 height 17
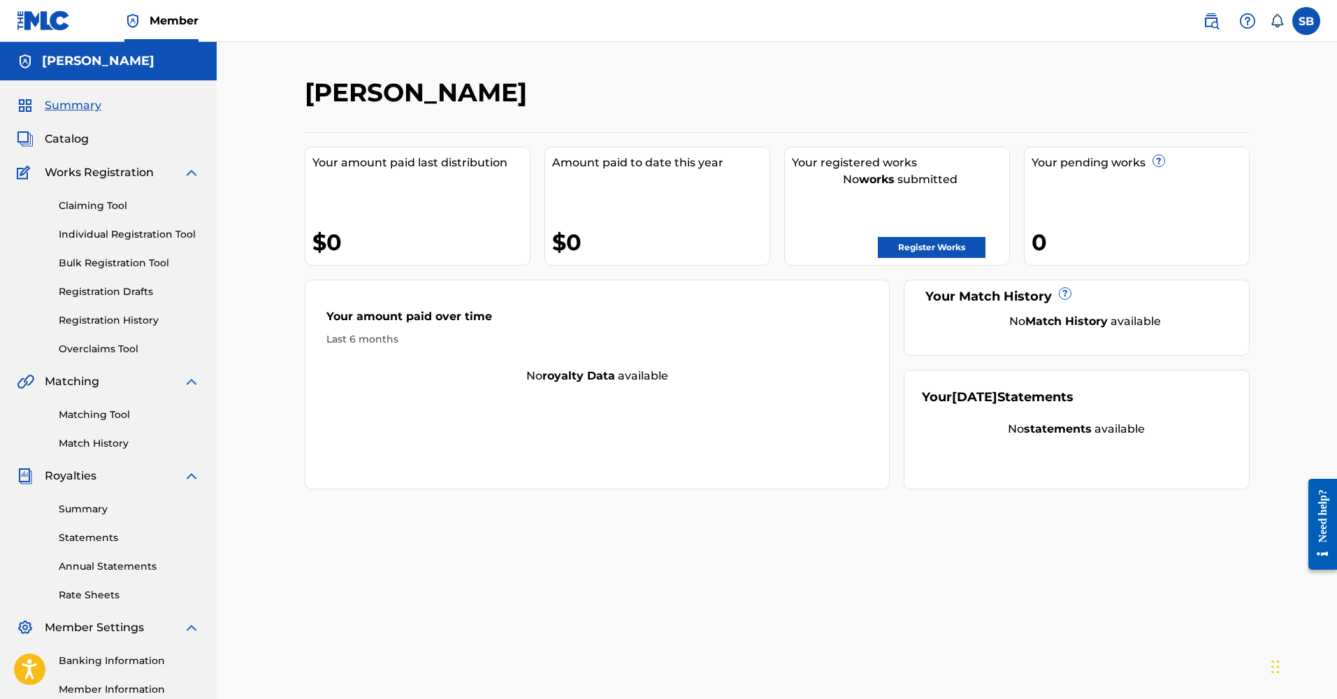
click at [921, 248] on link "Register Works" at bounding box center [932, 247] width 108 height 21
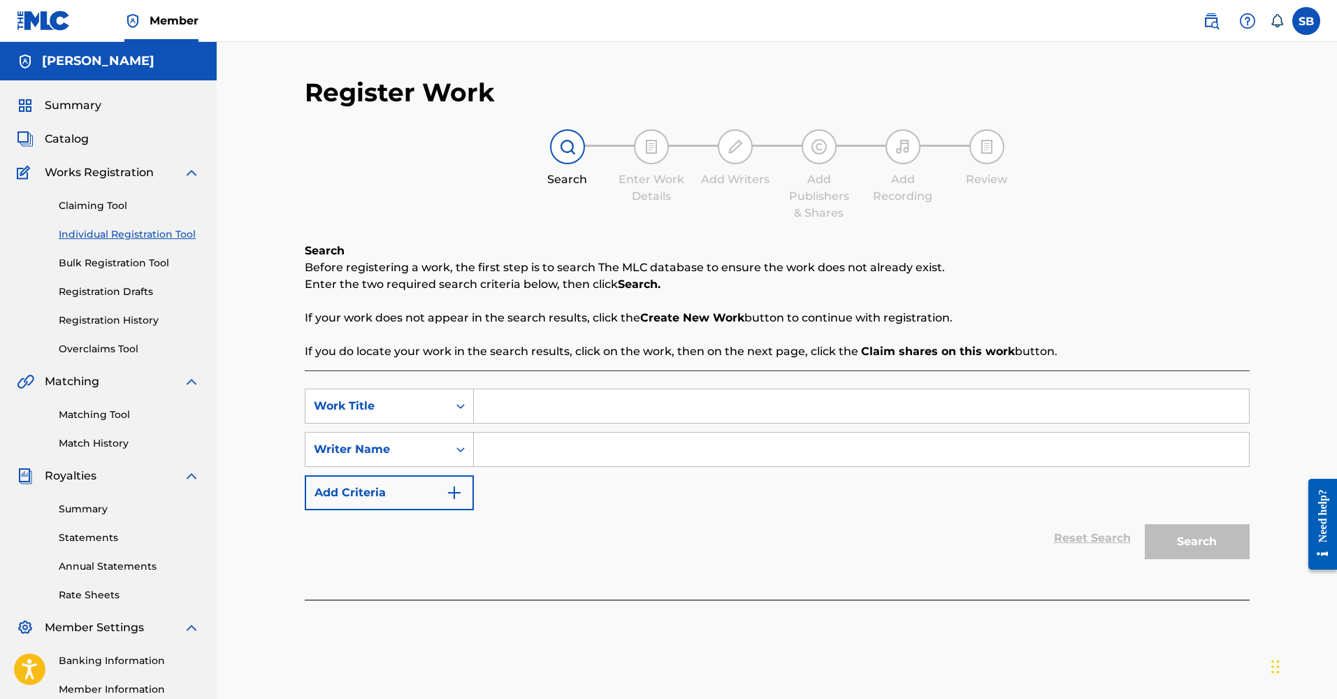
click at [557, 404] on input "Search Form" at bounding box center [861, 406] width 775 height 34
type input "Reverse"
click at [547, 455] on input "Search Form" at bounding box center [861, 450] width 775 height 34
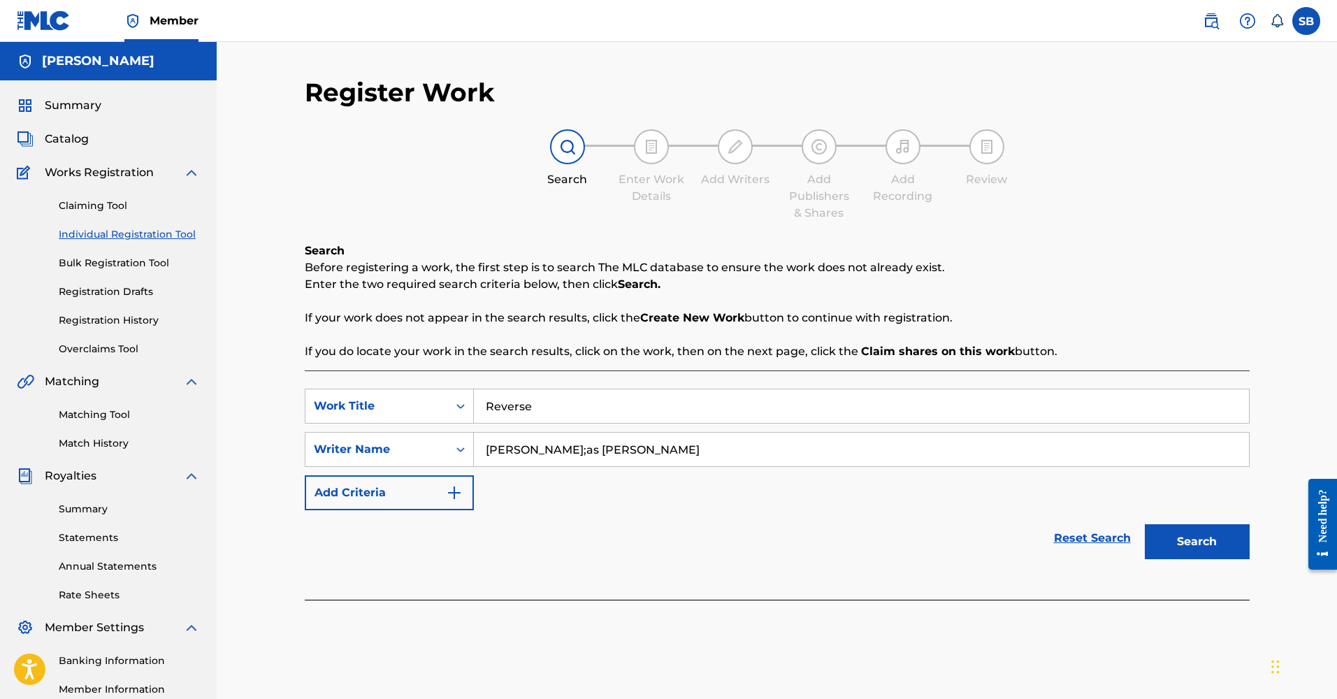
click at [586, 447] on input "[PERSON_NAME];as [PERSON_NAME]" at bounding box center [861, 450] width 775 height 34
click at [700, 443] on input "[PERSON_NAME] [PERSON_NAME]" at bounding box center [861, 450] width 775 height 34
type input "[PERSON_NAME] [PERSON_NAME]"
click at [425, 497] on button "Add Criteria" at bounding box center [389, 492] width 169 height 35
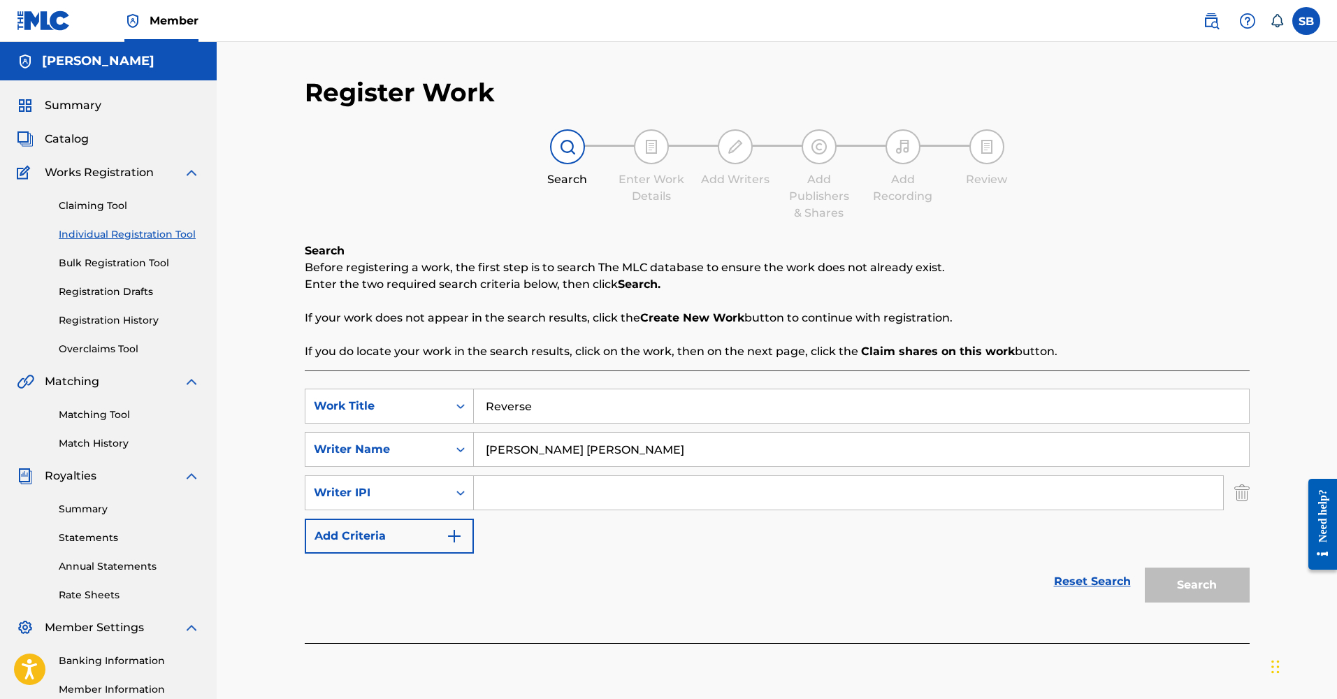
paste input "#542192173"
type input "#542192173"
click at [921, 589] on button "Search" at bounding box center [1197, 585] width 105 height 35
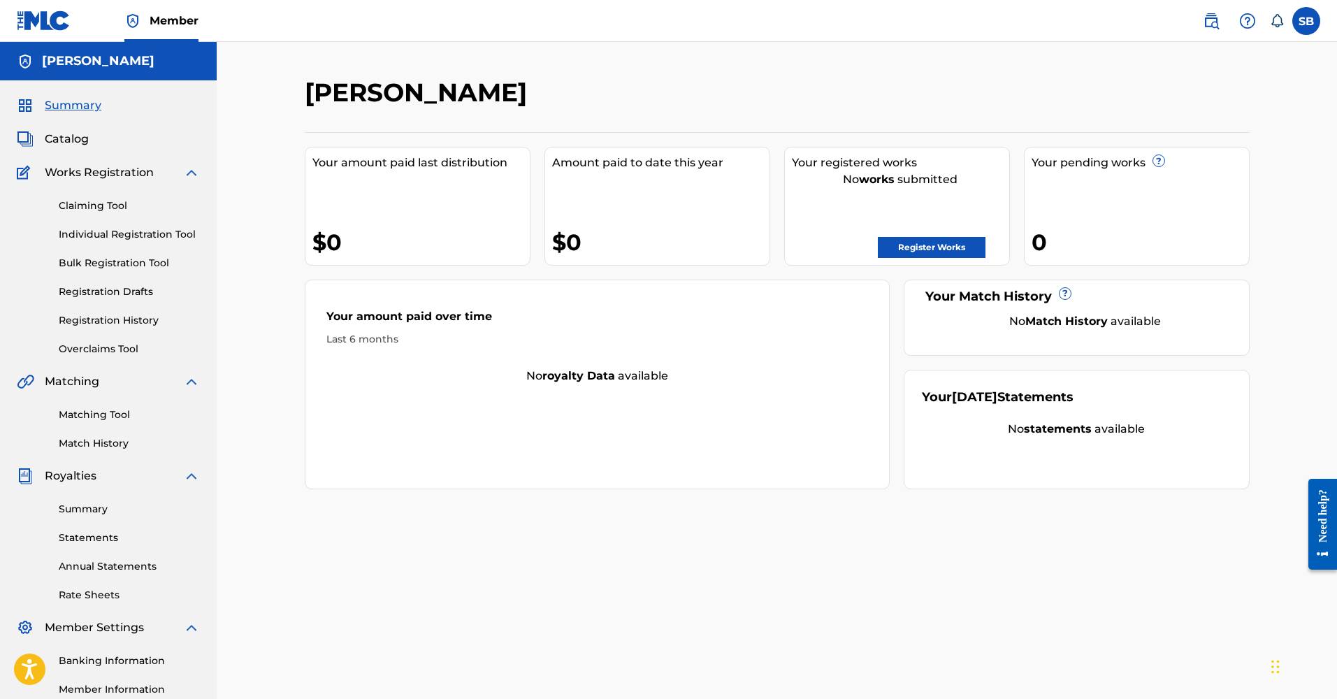
click at [61, 136] on span "Catalog" at bounding box center [67, 139] width 44 height 17
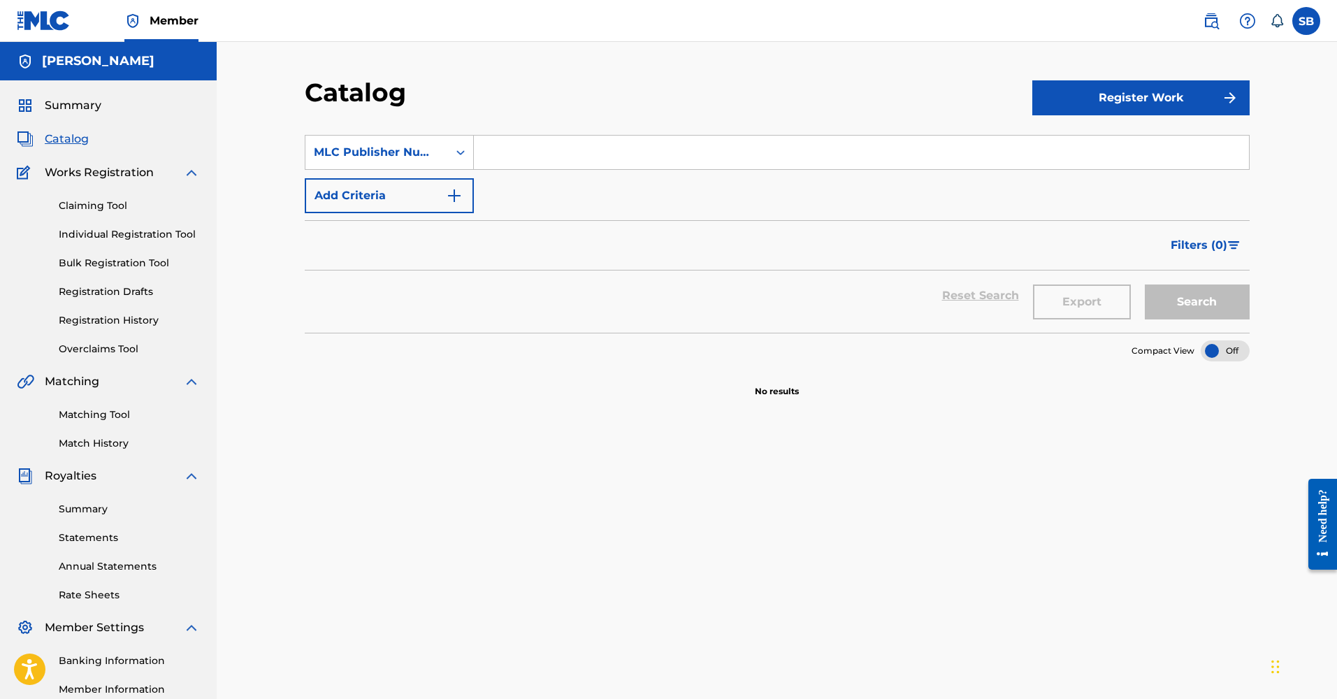
click at [76, 229] on link "Individual Registration Tool" at bounding box center [129, 234] width 141 height 15
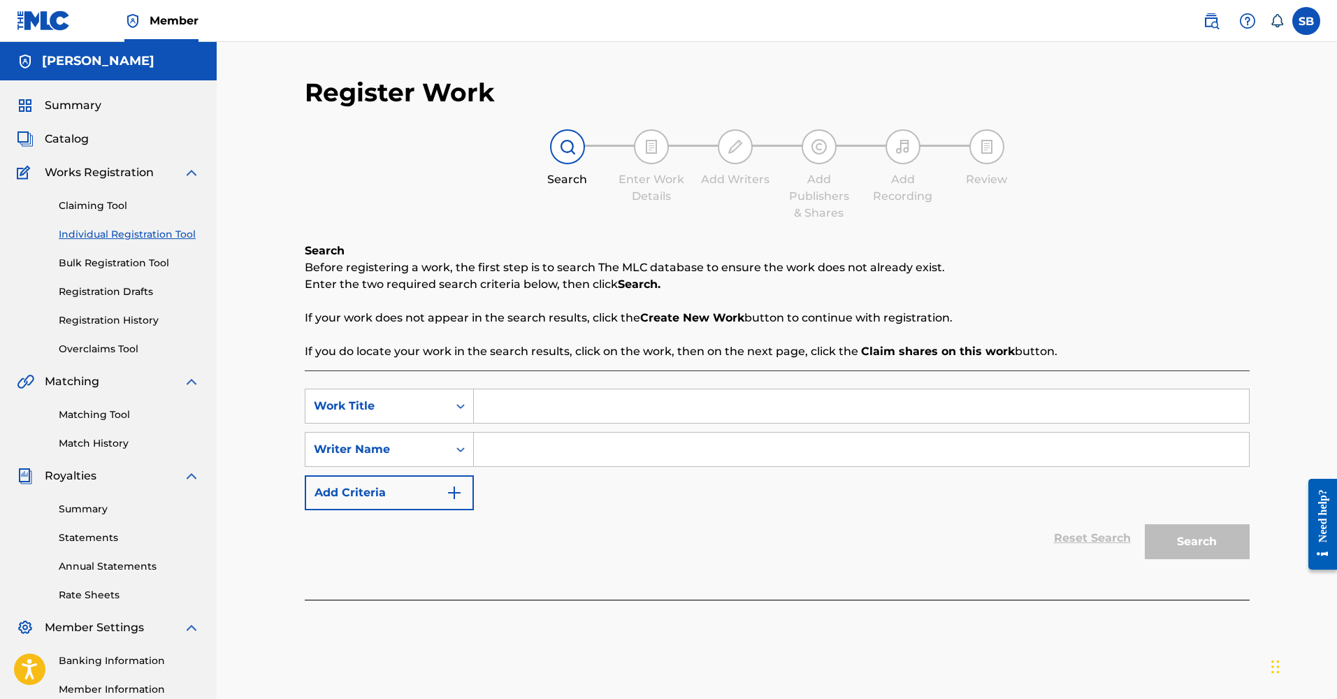
click at [76, 202] on link "Claiming Tool" at bounding box center [129, 206] width 141 height 15
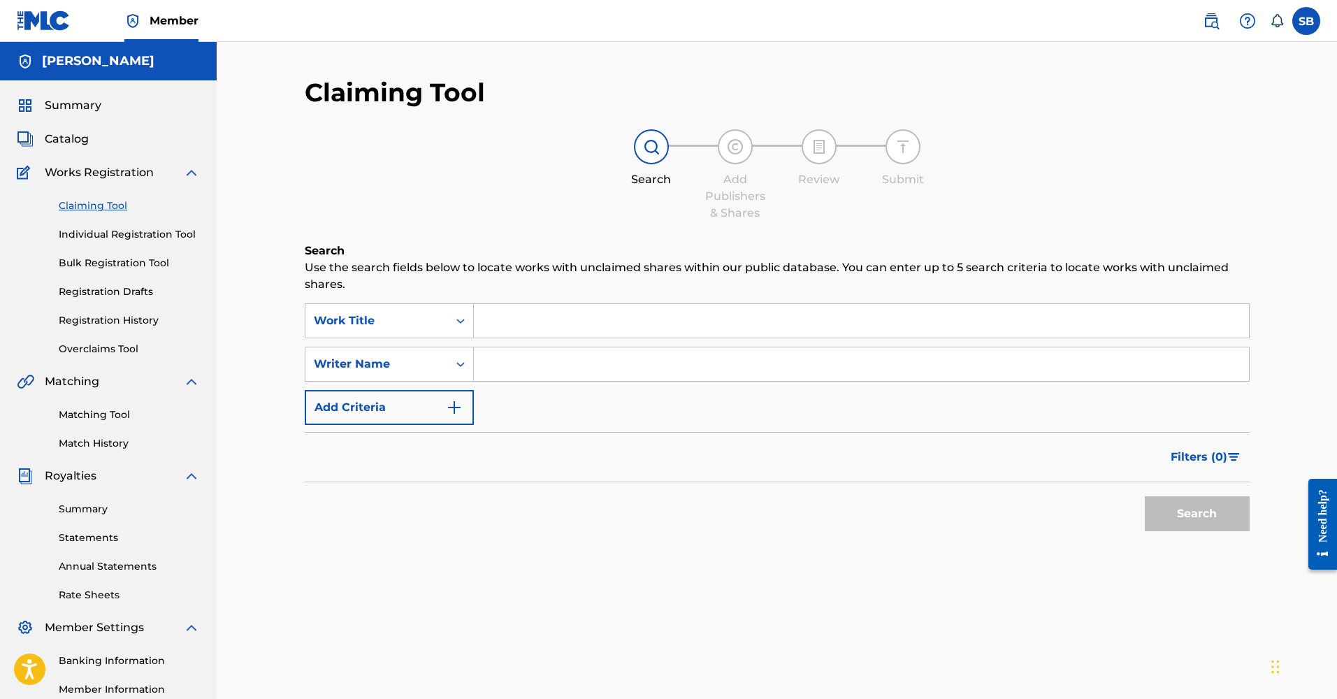
click at [87, 257] on link "Bulk Registration Tool" at bounding box center [129, 263] width 141 height 15
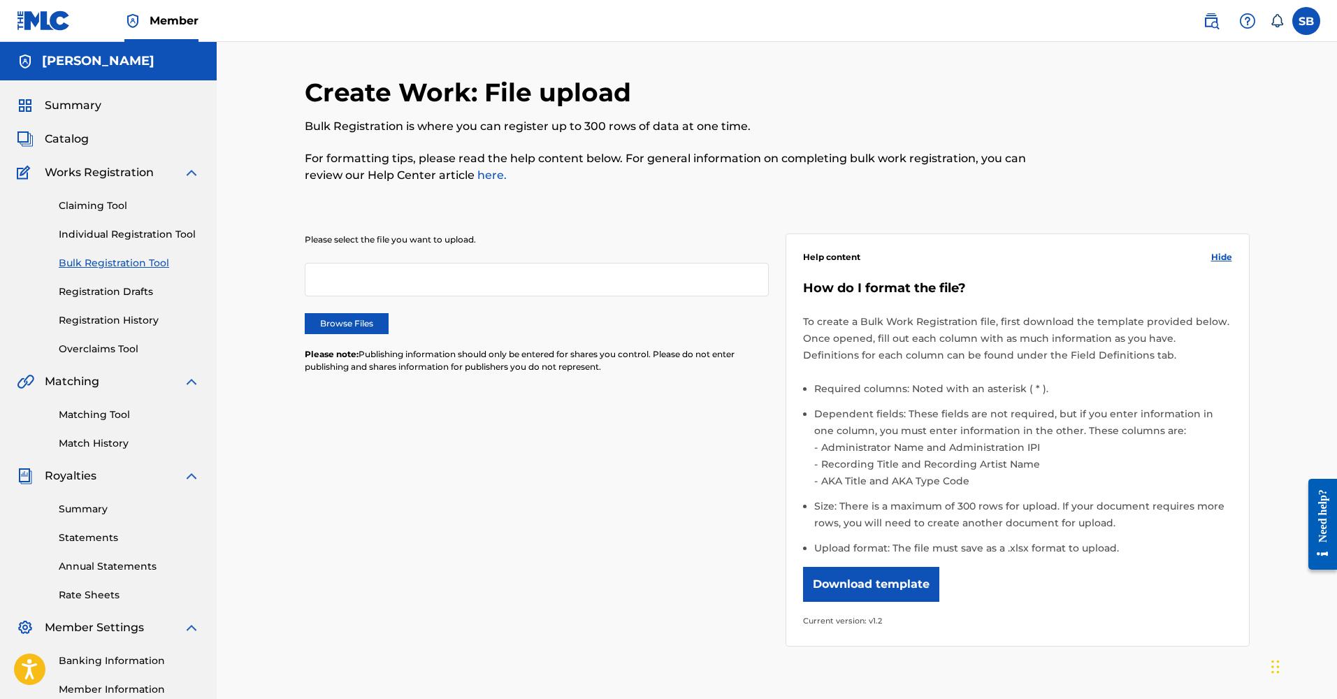
click at [335, 326] on label "Browse Files" at bounding box center [347, 323] width 84 height 21
click at [0, 0] on input "Browse Files" at bounding box center [0, 0] width 0 height 0
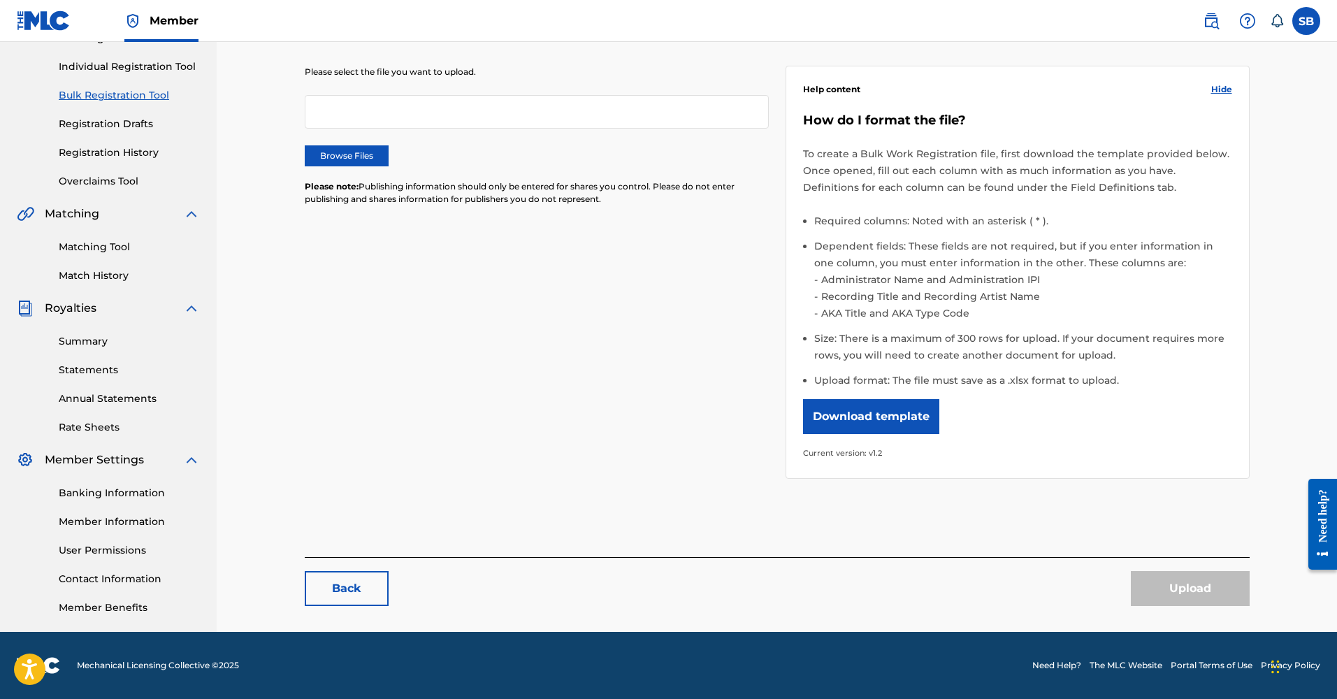
scroll to position [165, 0]
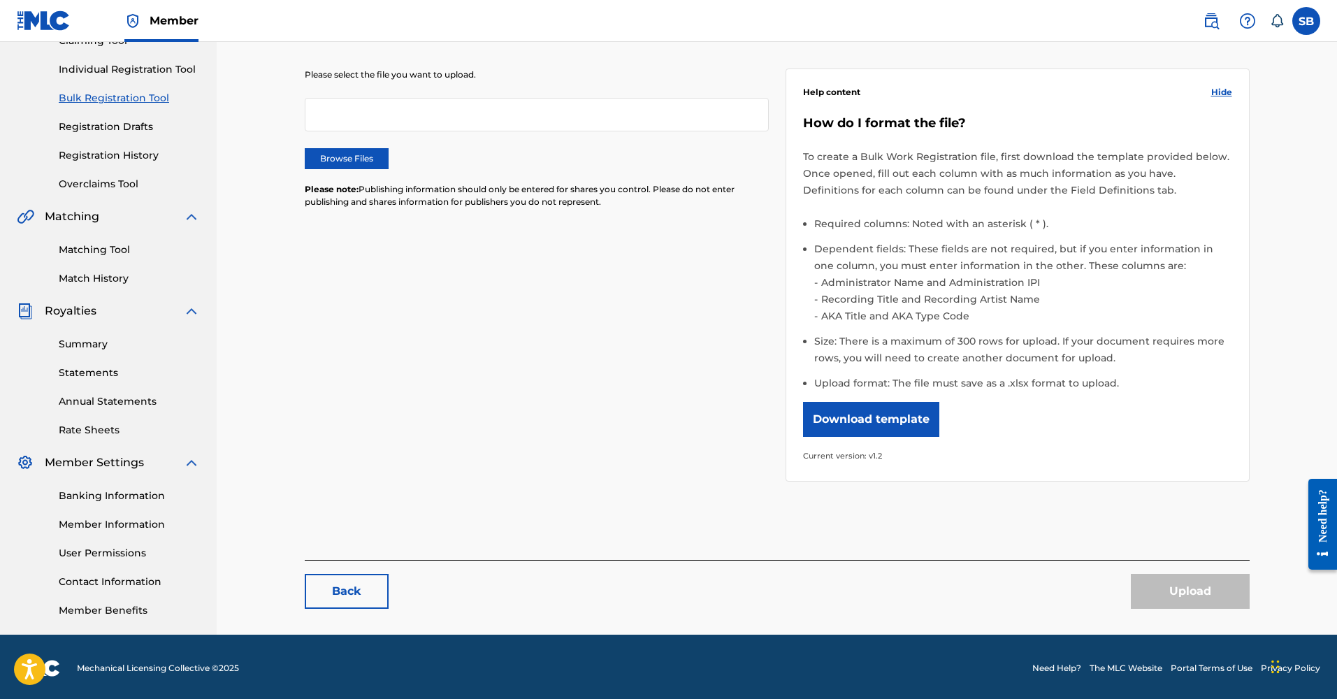
click at [921, 596] on div "Upload" at bounding box center [1190, 591] width 119 height 35
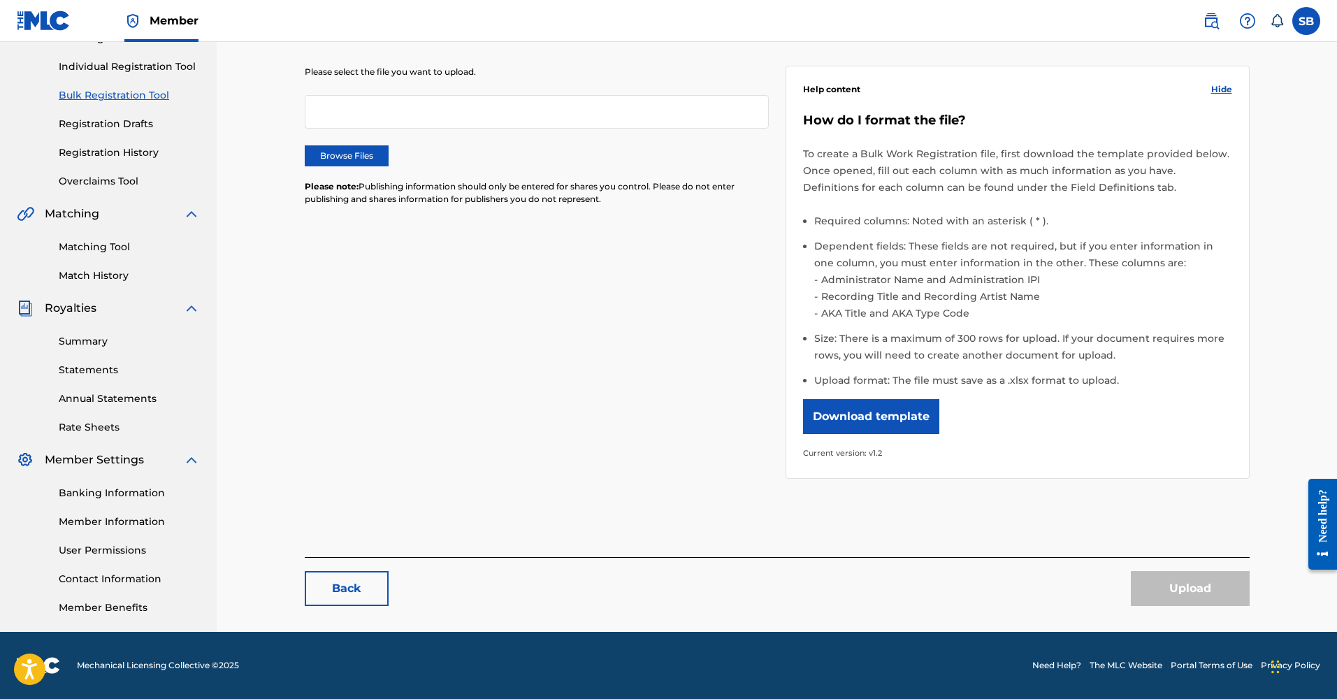
click at [103, 426] on link "Rate Sheets" at bounding box center [129, 427] width 141 height 15
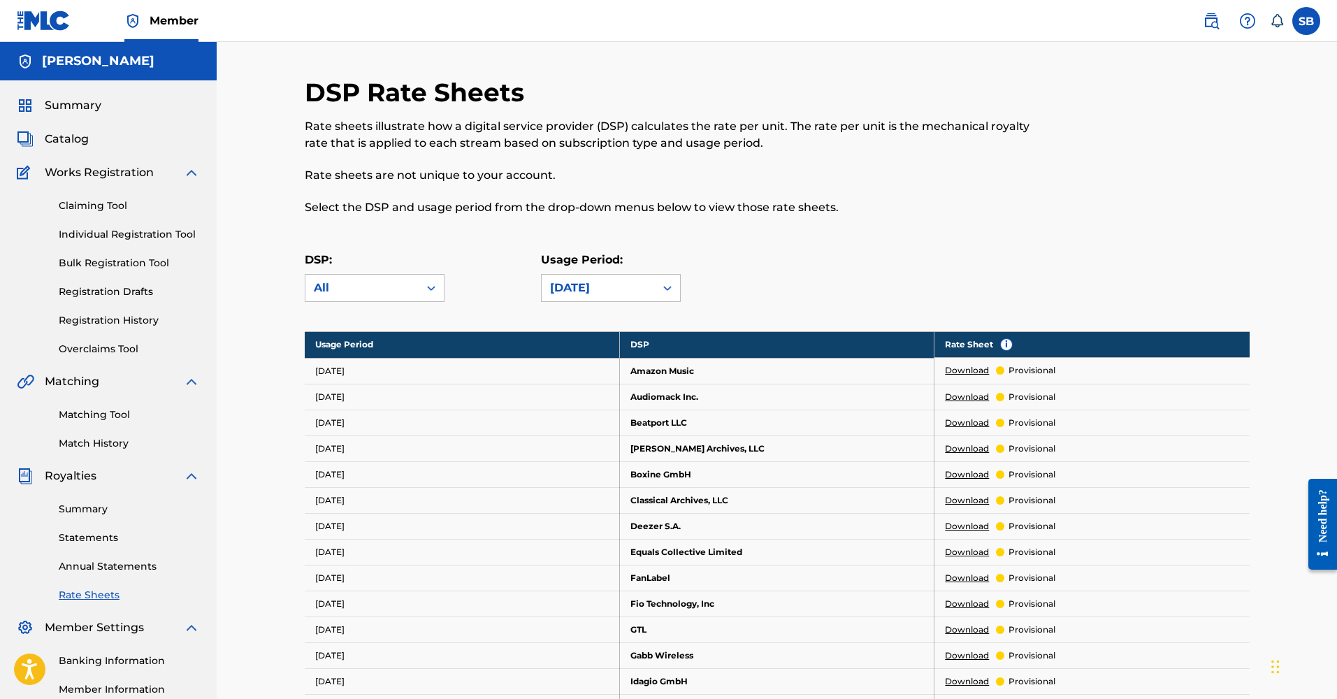
click at [119, 317] on link "Registration History" at bounding box center [129, 320] width 141 height 15
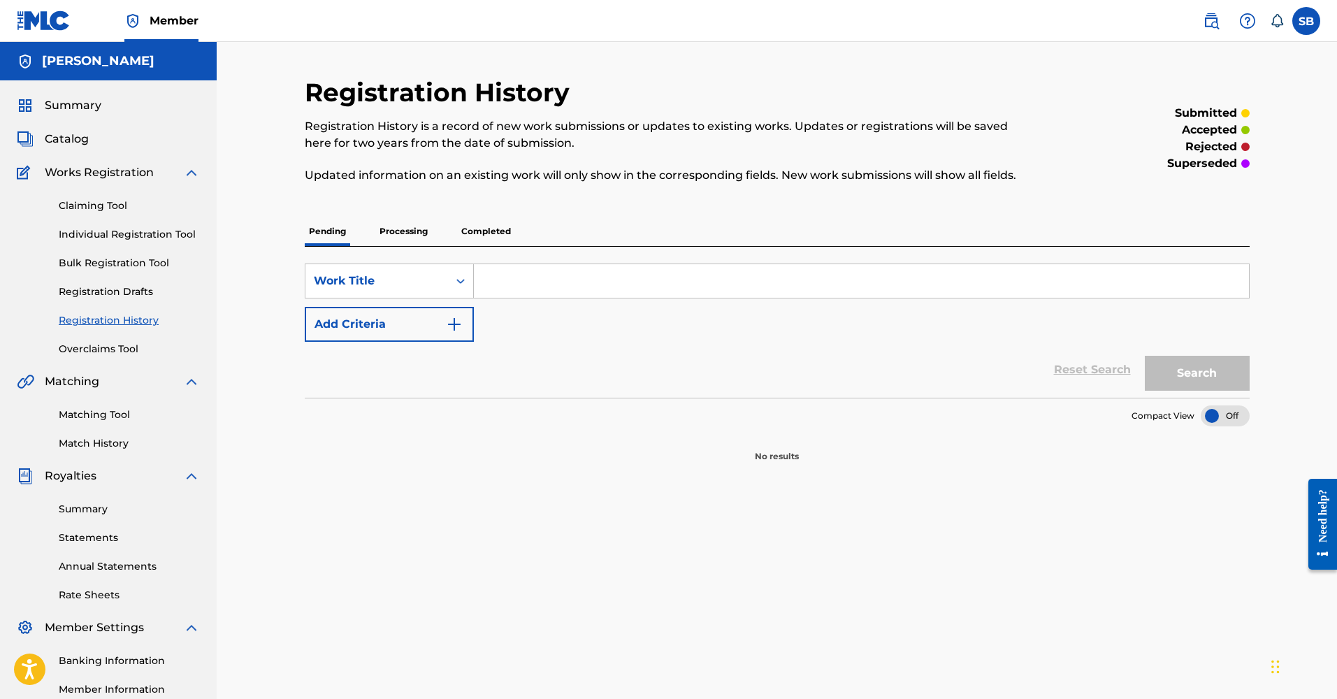
click at [129, 293] on link "Registration Drafts" at bounding box center [129, 291] width 141 height 15
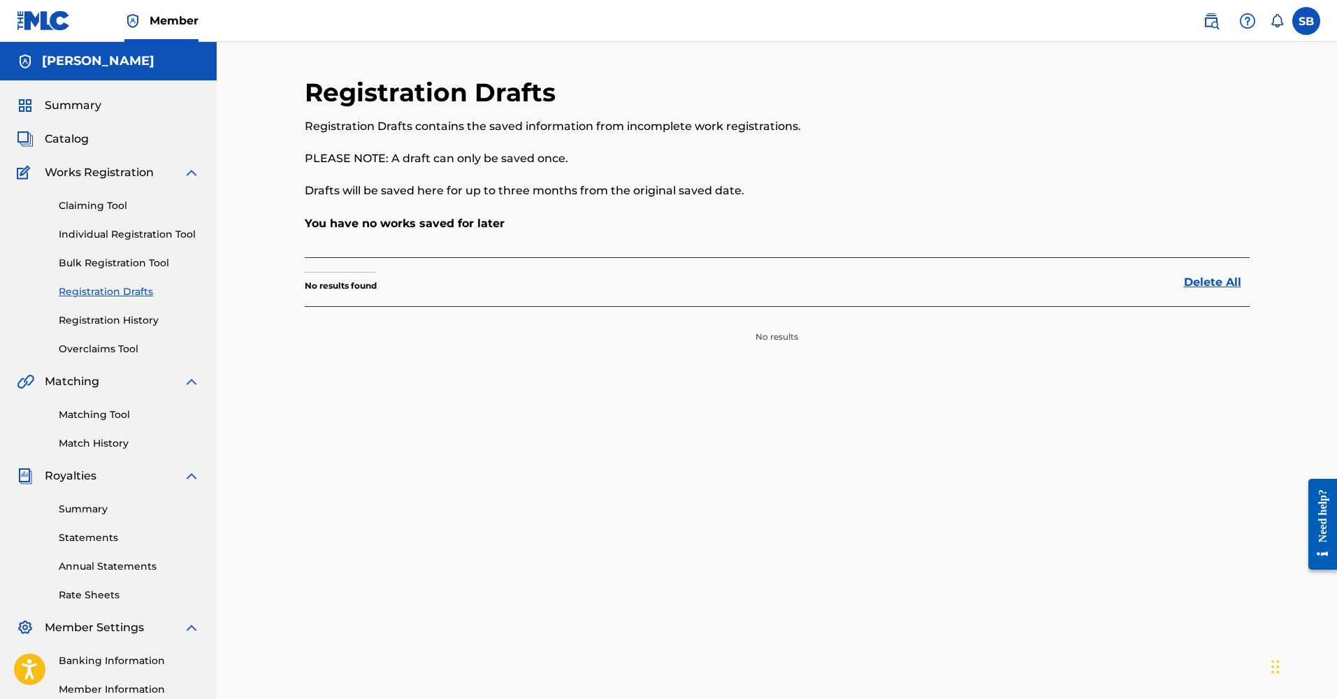
click at [136, 266] on link "Bulk Registration Tool" at bounding box center [129, 263] width 141 height 15
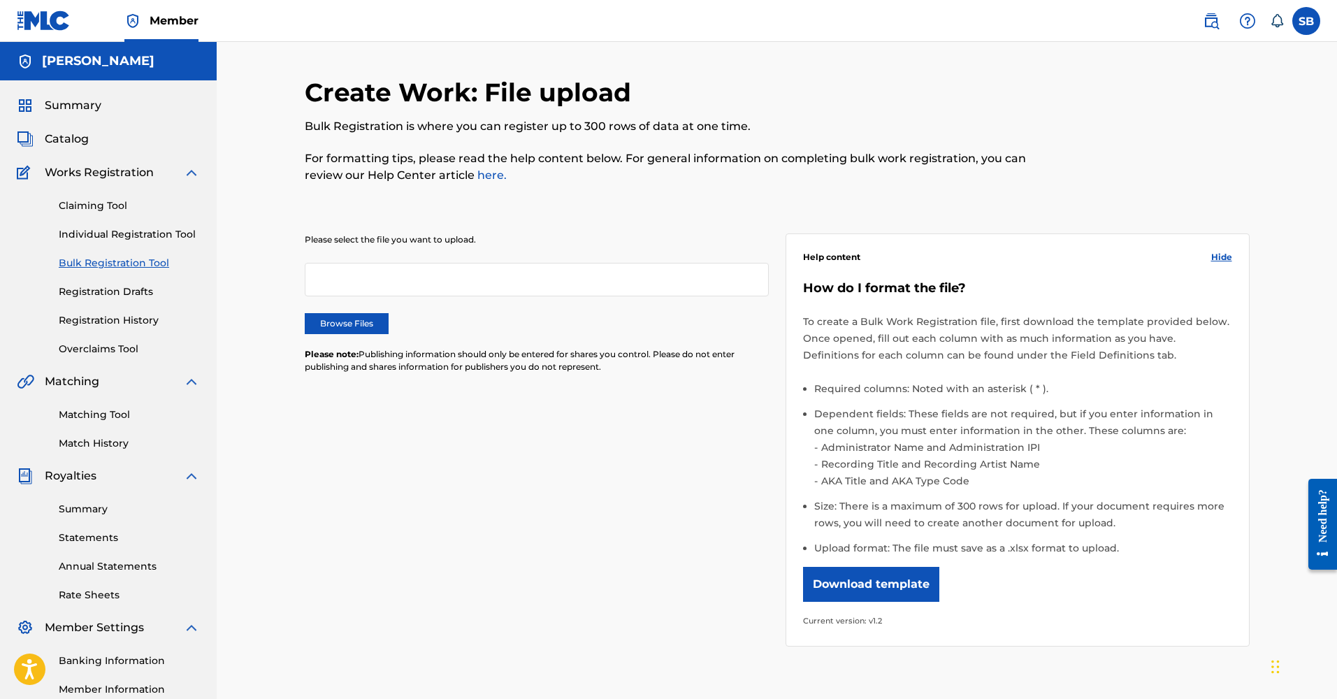
click at [94, 59] on h5 "[PERSON_NAME]" at bounding box center [98, 61] width 113 height 16
click at [151, 18] on span "Member" at bounding box center [174, 21] width 49 height 16
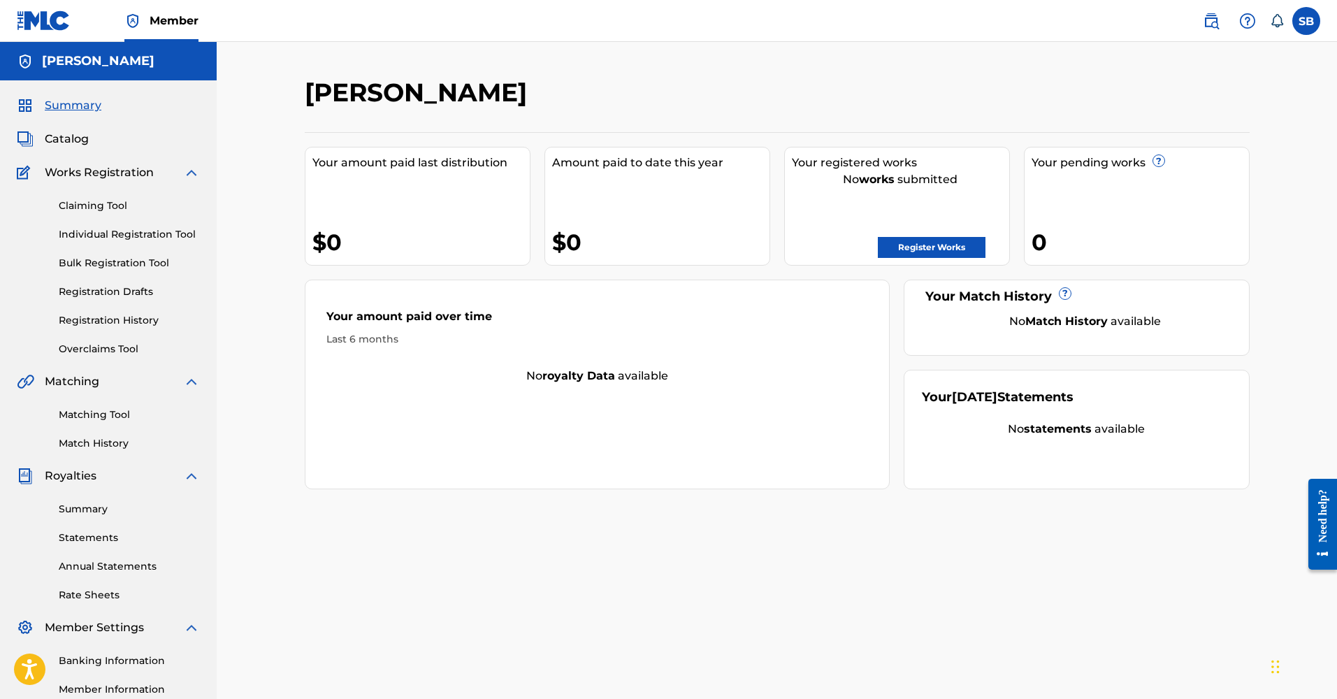
click at [921, 15] on img at bounding box center [1211, 21] width 17 height 17
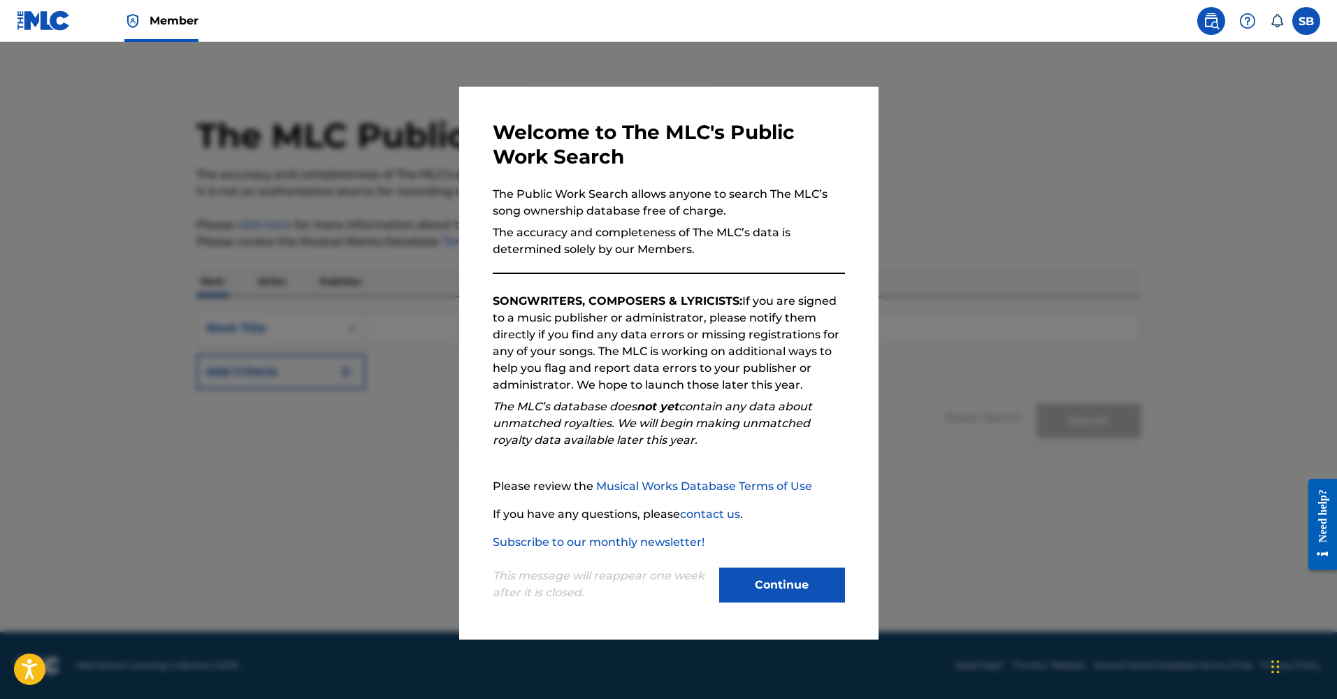
click at [809, 575] on button "Continue" at bounding box center [782, 585] width 126 height 35
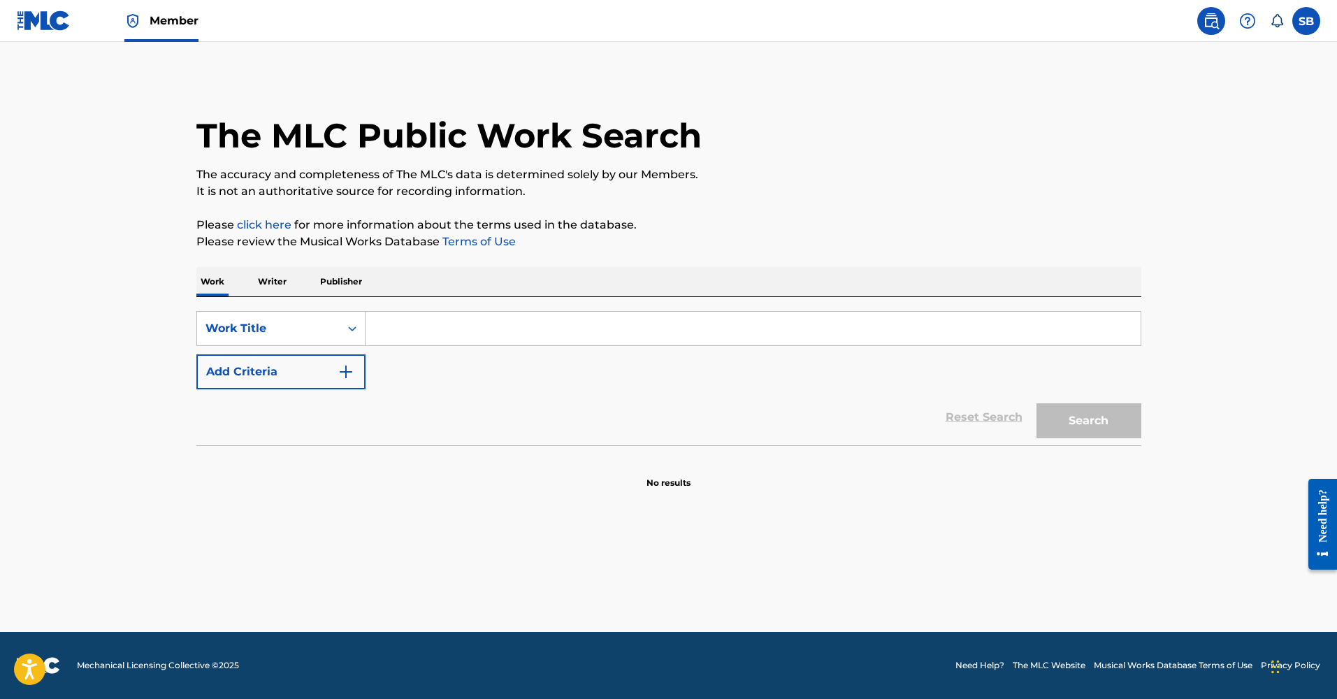
click at [352, 277] on p "Publisher" at bounding box center [341, 281] width 50 height 29
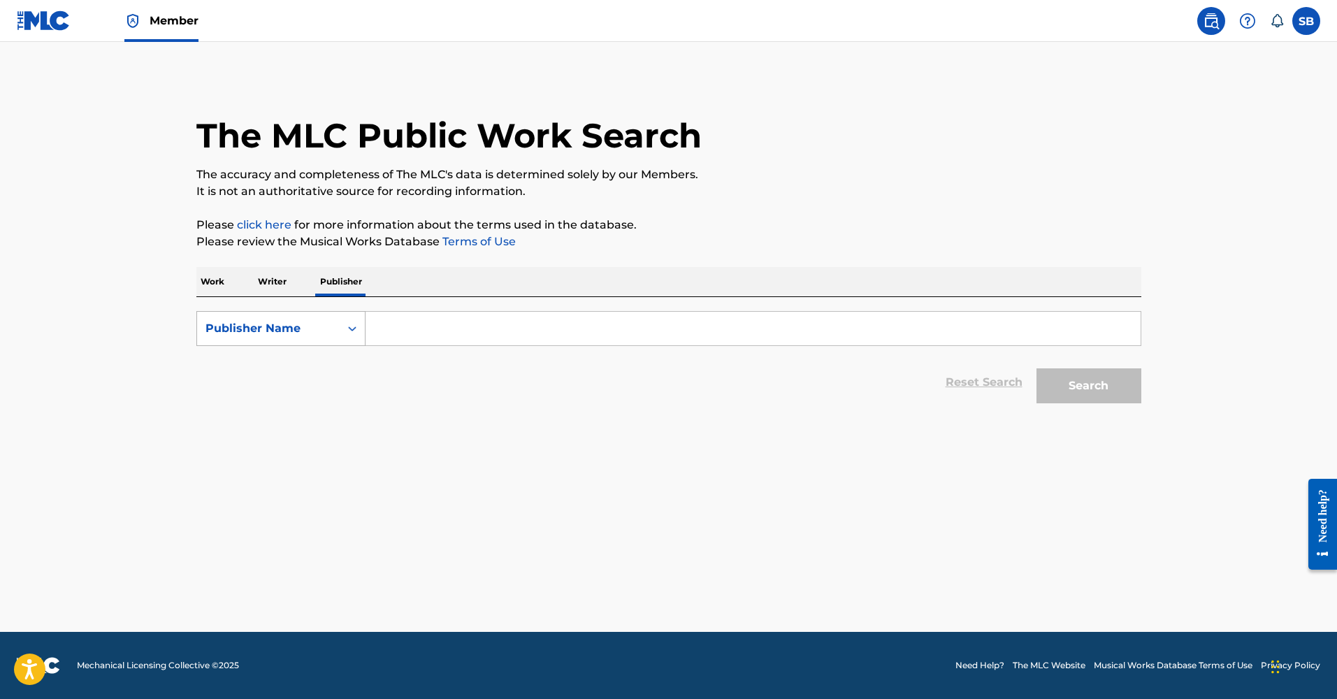
click at [303, 321] on div "Publisher Name" at bounding box center [268, 328] width 126 height 17
click at [458, 337] on input "Search Form" at bounding box center [753, 329] width 775 height 34
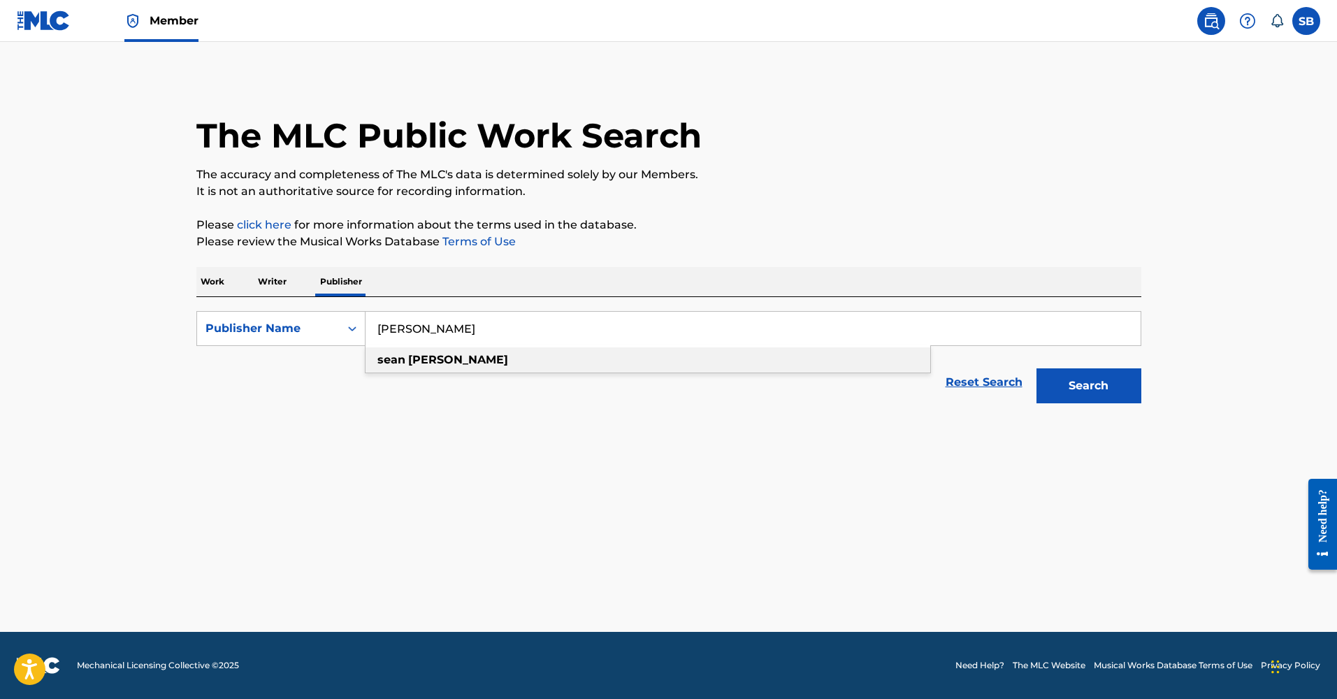
click at [396, 360] on strong "sean" at bounding box center [391, 359] width 28 height 13
type input "[PERSON_NAME]"
click at [921, 377] on button "Search" at bounding box center [1089, 385] width 105 height 35
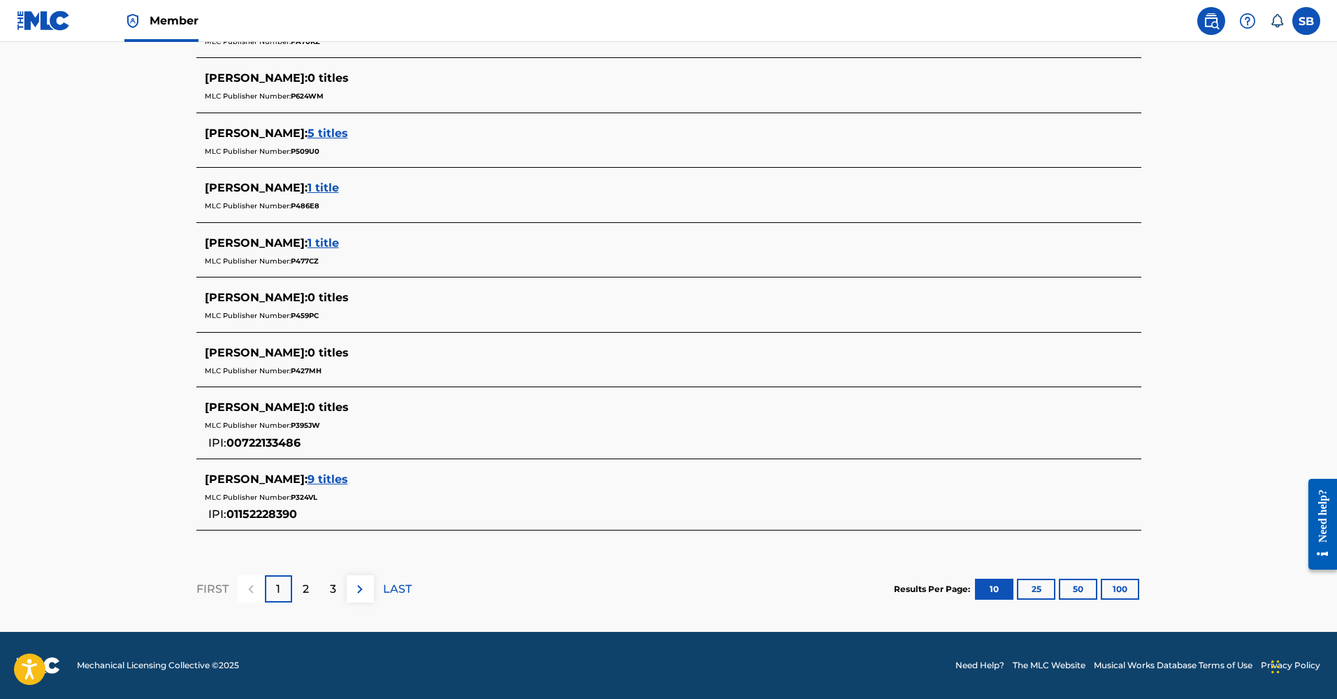
scroll to position [533, 0]
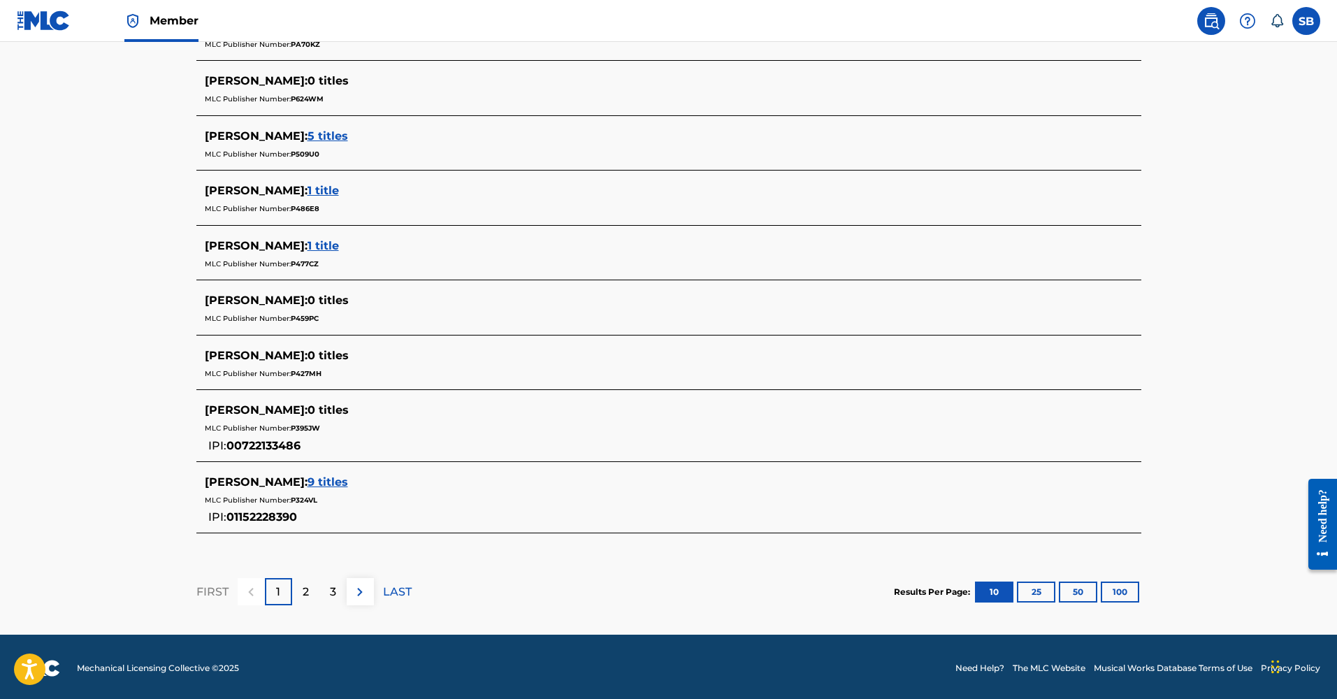
click at [311, 591] on div "2" at bounding box center [305, 591] width 27 height 27
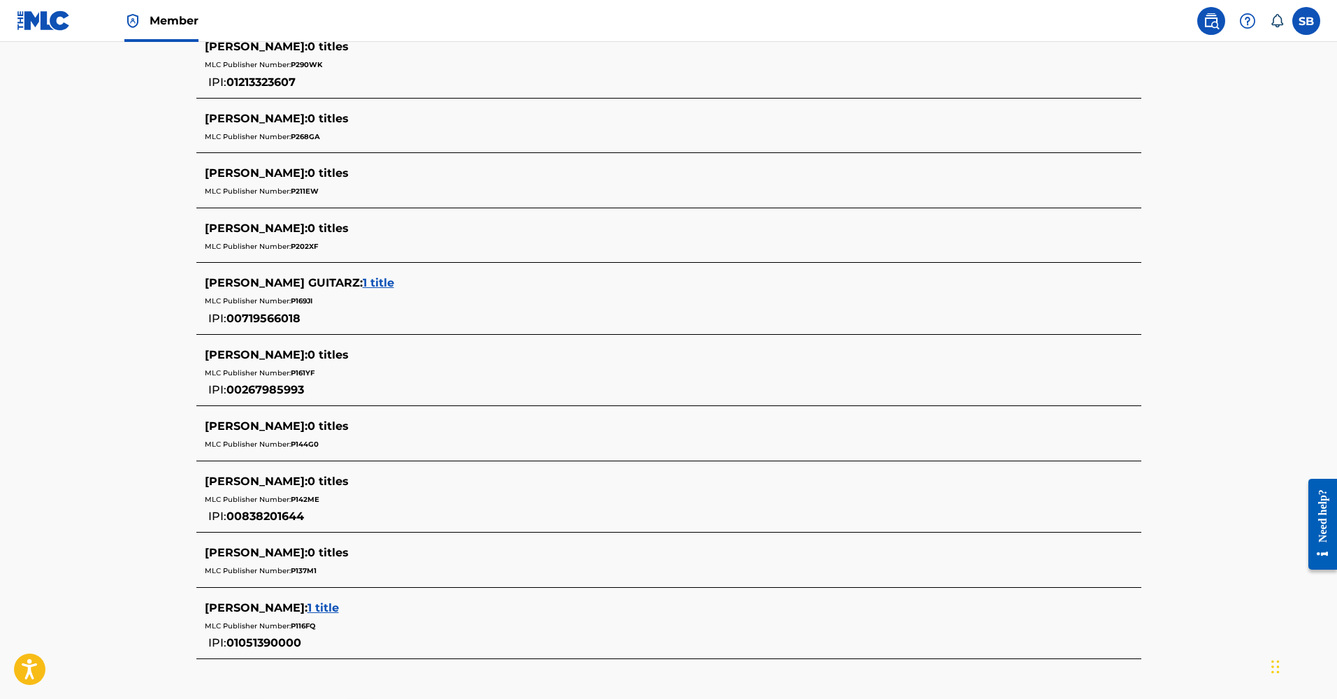
scroll to position [569, 0]
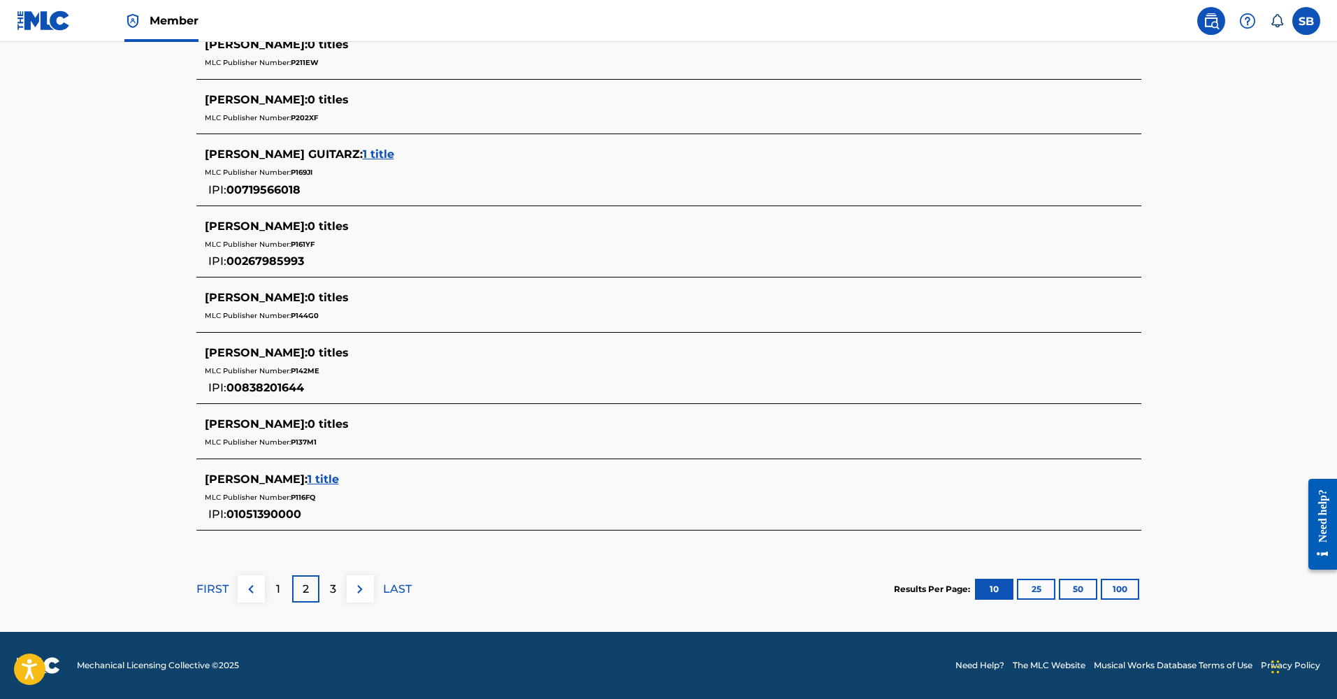
click at [326, 593] on div "3" at bounding box center [332, 588] width 27 height 27
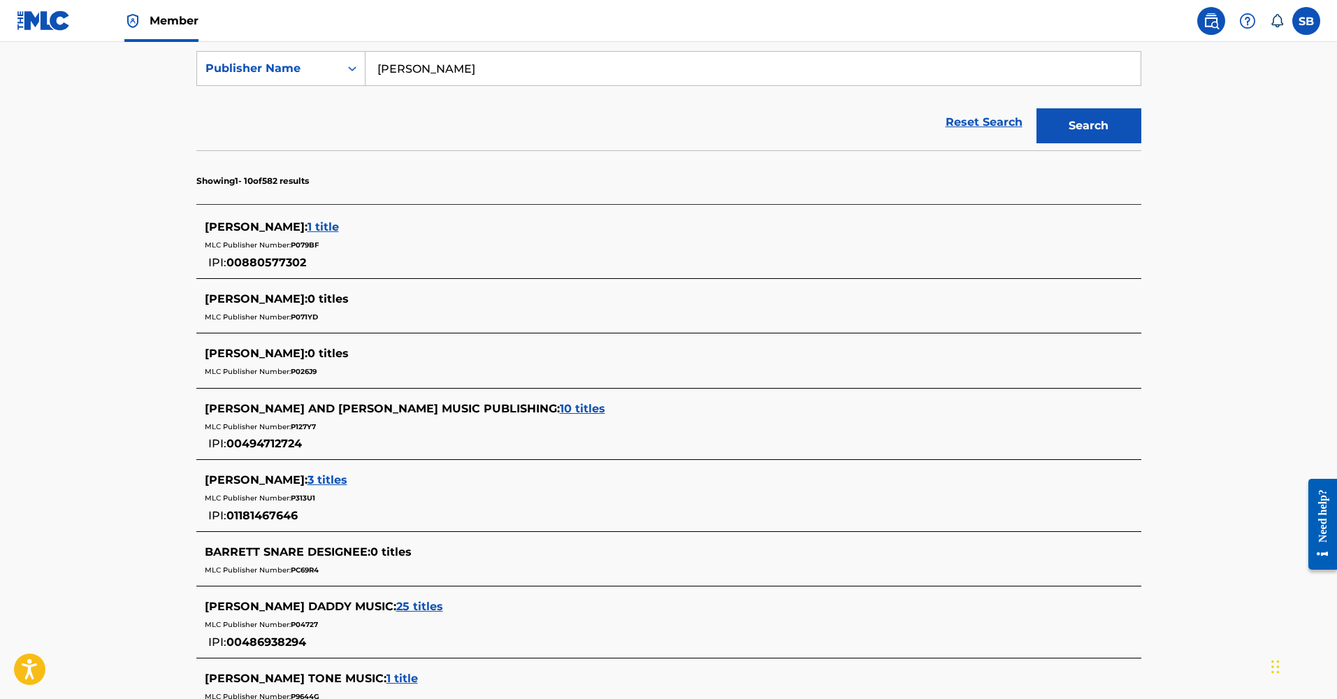
scroll to position [552, 0]
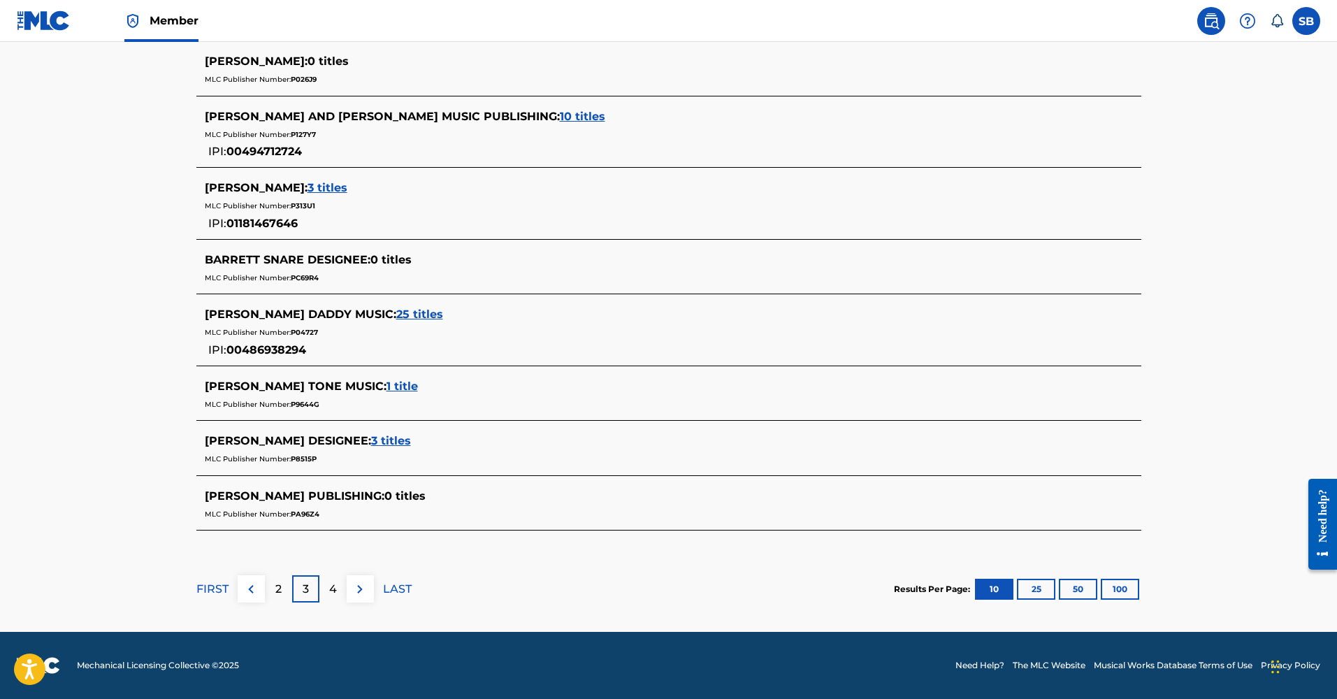
click at [282, 594] on div "2" at bounding box center [278, 588] width 27 height 27
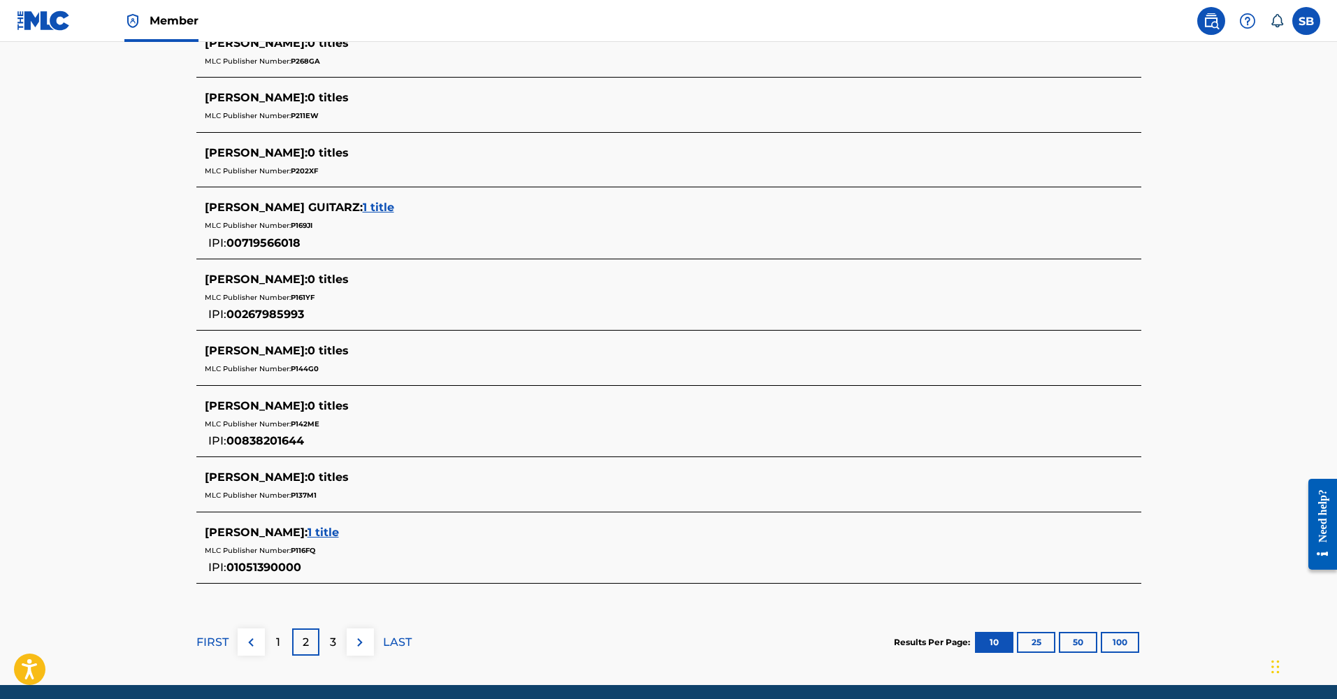
scroll to position [569, 0]
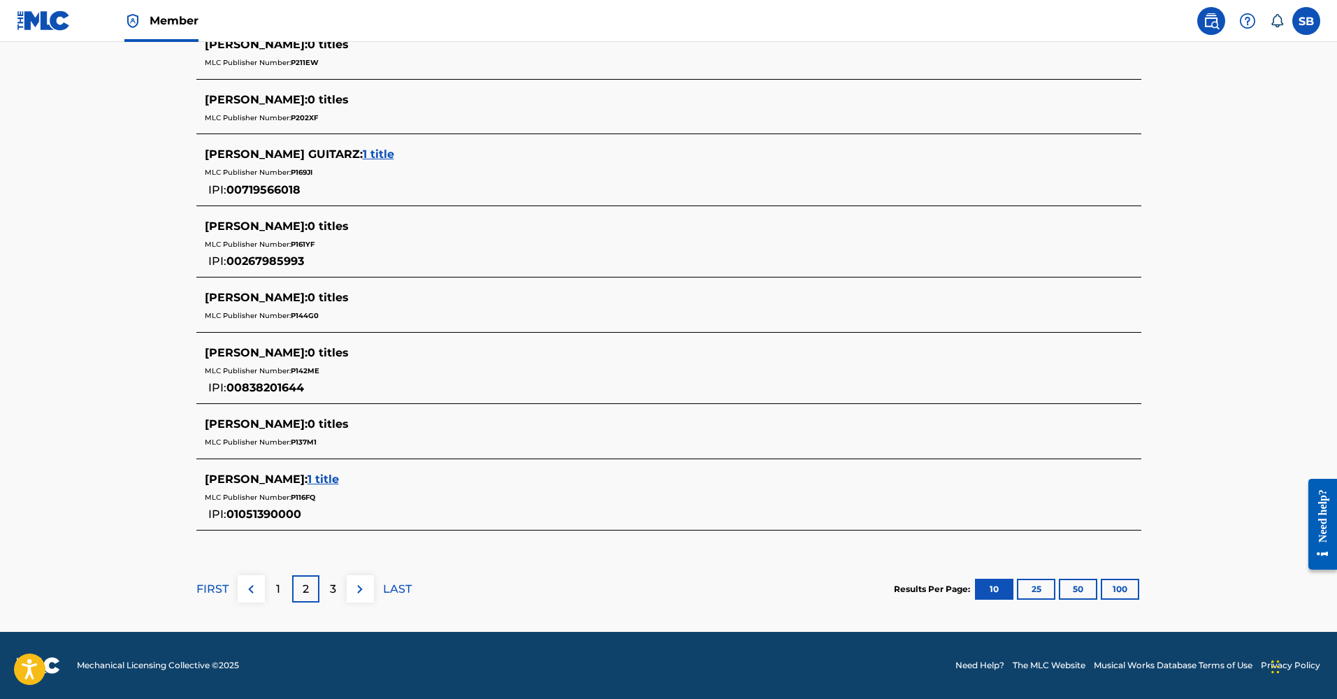
click at [287, 596] on div "1" at bounding box center [278, 588] width 27 height 27
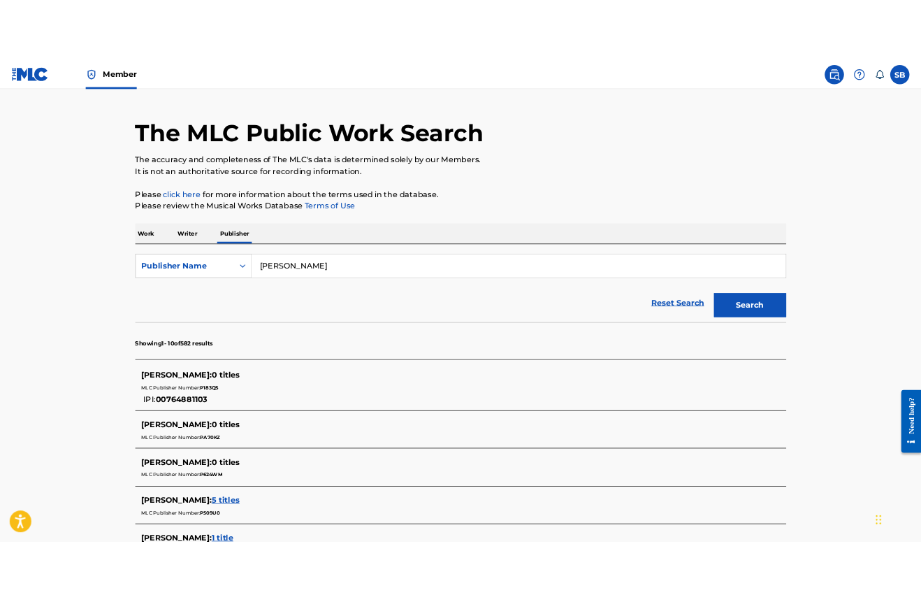
scroll to position [33, 0]
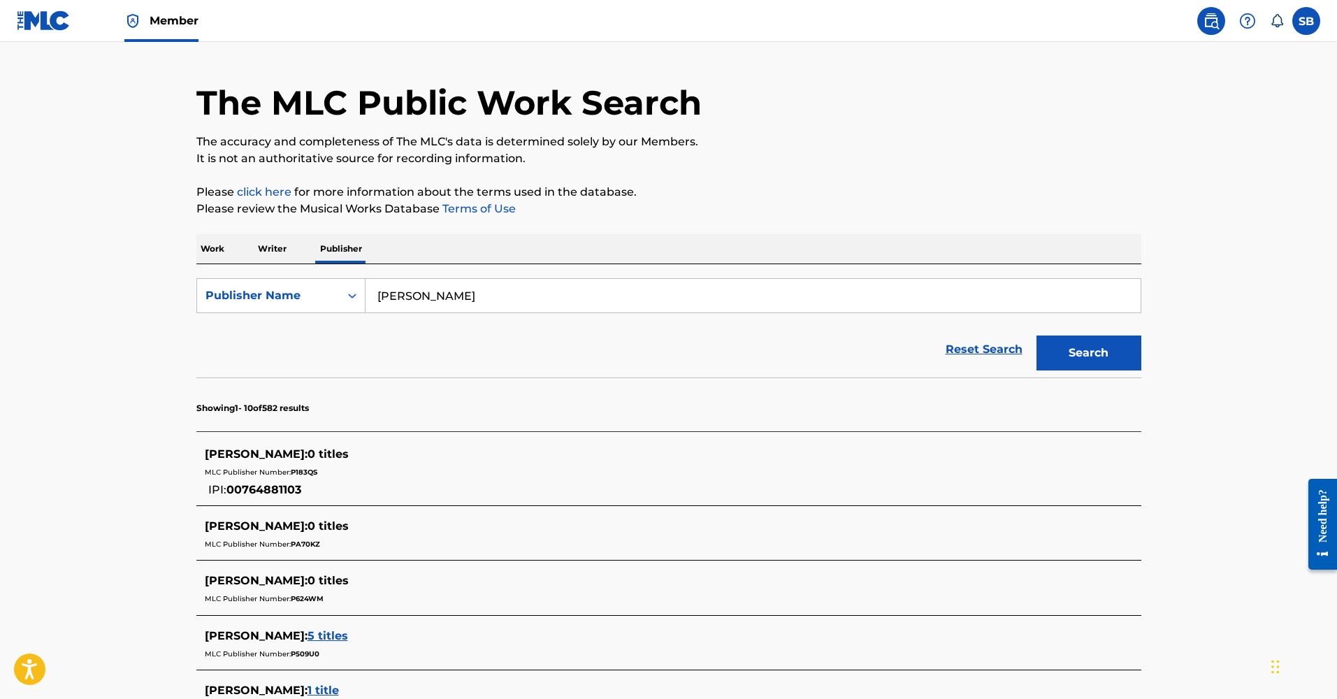
drag, startPoint x: 322, startPoint y: 491, endPoint x: 458, endPoint y: 490, distance: 136.3
click at [458, 491] on div "[PERSON_NAME] : 0 titles MLC Publisher Number: P183QS IPI: 00764881103" at bounding box center [651, 472] width 892 height 52
drag, startPoint x: 208, startPoint y: 489, endPoint x: 300, endPoint y: 496, distance: 92.6
click at [300, 496] on div "[PERSON_NAME] : 0 titles MLC Publisher Number: P183QS IPI: 00764881103" at bounding box center [651, 472] width 892 height 52
copy div "IPI: 00764881103"
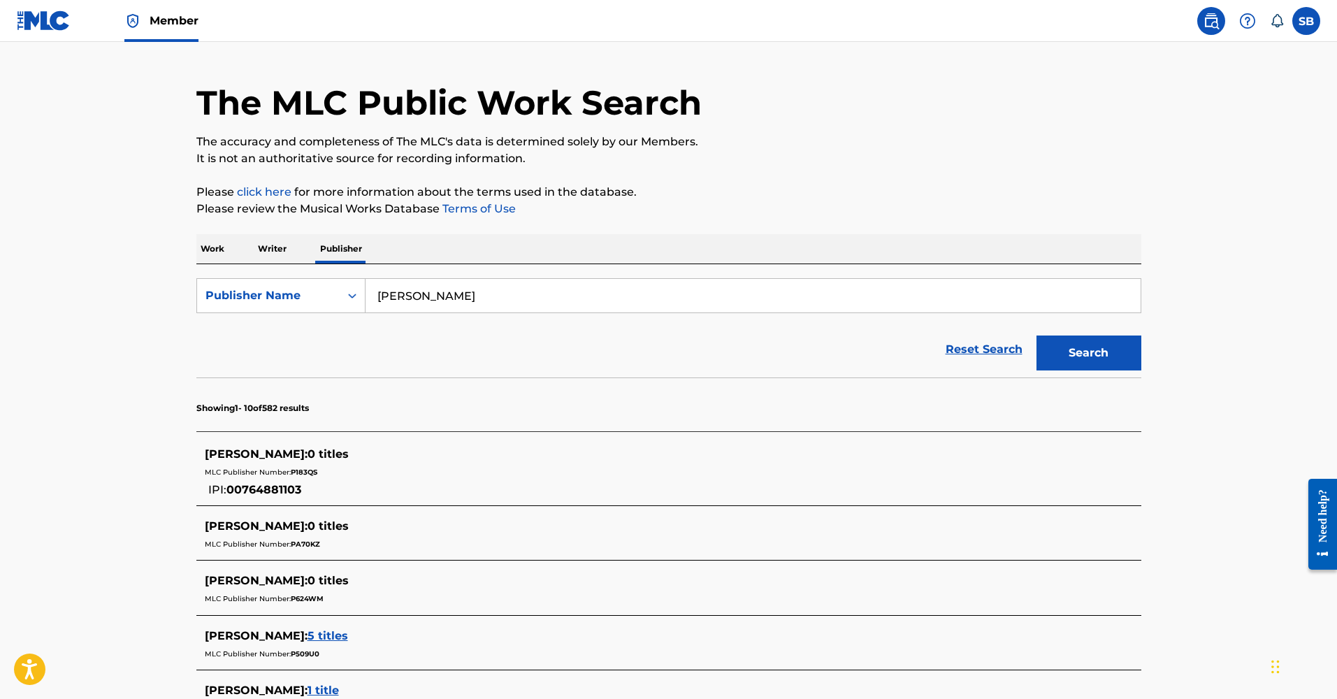
drag, startPoint x: 371, startPoint y: 495, endPoint x: 237, endPoint y: 478, distance: 135.2
click at [207, 485] on div "[PERSON_NAME] : 0 titles MLC Publisher Number: P183QS IPI: 00764881103" at bounding box center [651, 472] width 892 height 52
drag, startPoint x: 317, startPoint y: 485, endPoint x: 196, endPoint y: 463, distance: 122.3
click at [196, 463] on div "[PERSON_NAME] : 0 titles MLC Publisher Number: P183QS IPI: 00764881103" at bounding box center [668, 472] width 945 height 66
drag, startPoint x: 325, startPoint y: 496, endPoint x: 203, endPoint y: 480, distance: 123.3
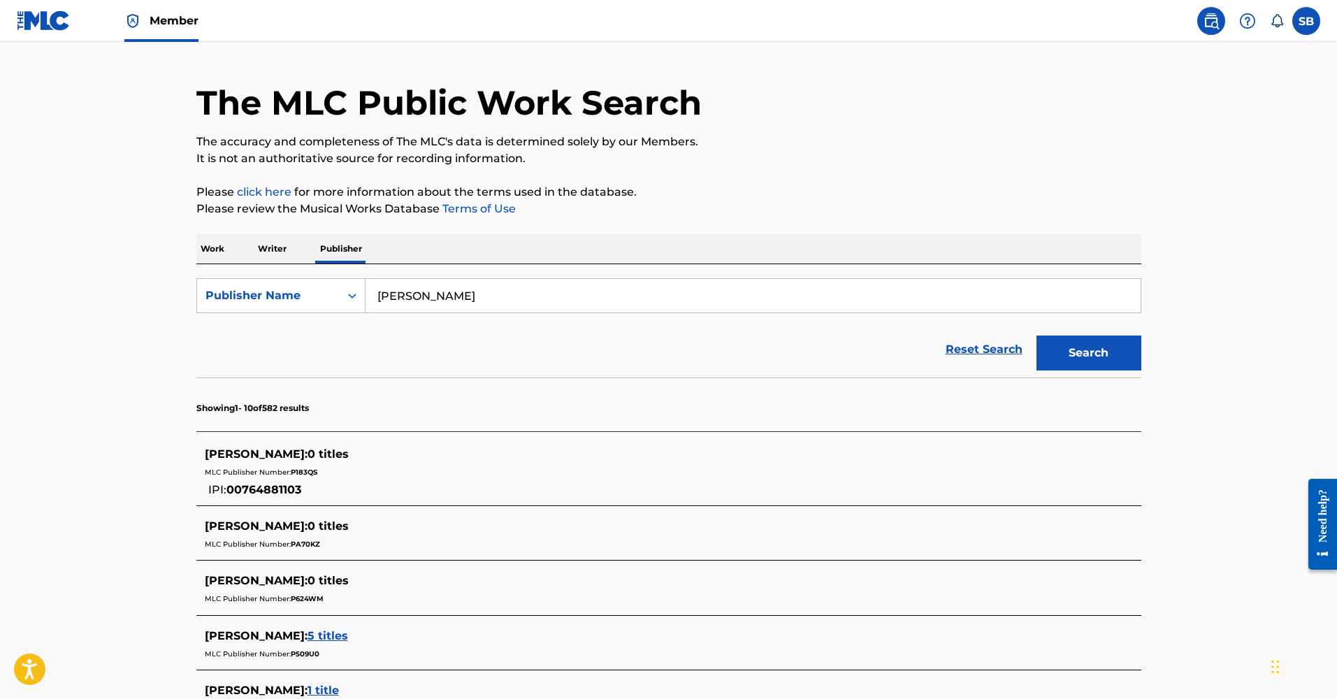
click at [203, 480] on div "[PERSON_NAME] : 0 titles MLC Publisher Number: P183QS IPI: 00764881103" at bounding box center [668, 472] width 945 height 66
drag, startPoint x: 293, startPoint y: 498, endPoint x: 242, endPoint y: 486, distance: 52.4
click at [242, 486] on div "[PERSON_NAME] : 0 titles MLC Publisher Number: P183QS IPI: 00764881103" at bounding box center [668, 472] width 945 height 66
drag, startPoint x: 189, startPoint y: 483, endPoint x: 283, endPoint y: 442, distance: 102.3
click at [322, 455] on div "The MLC Public Work Search The accuracy and completeness of The MLC's data is d…" at bounding box center [669, 585] width 979 height 1083
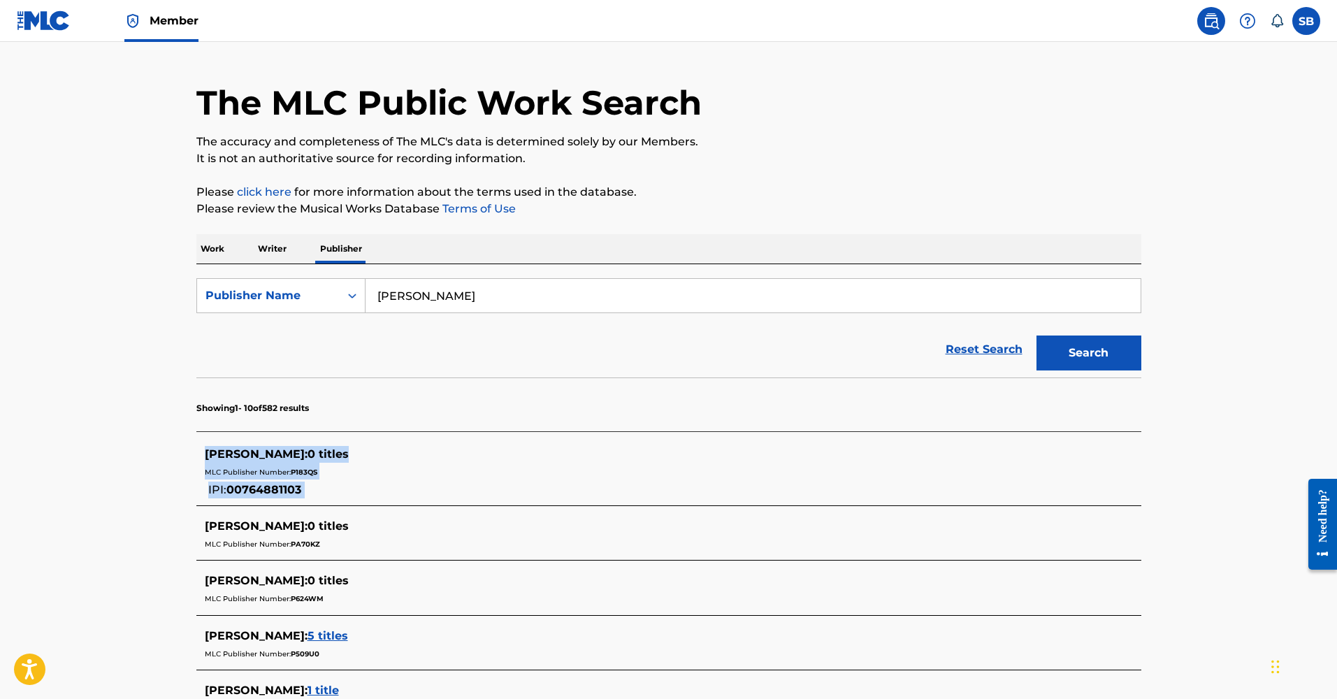
drag, startPoint x: 164, startPoint y: 450, endPoint x: 340, endPoint y: 510, distance: 185.9
click at [340, 510] on main "The MLC Public Work Search The accuracy and completeness of The MLC's data is d…" at bounding box center [668, 571] width 1337 height 1125
copy div "[PERSON_NAME] : 0 titles MLC Publisher Number: P183QS IPI: 00764881103"
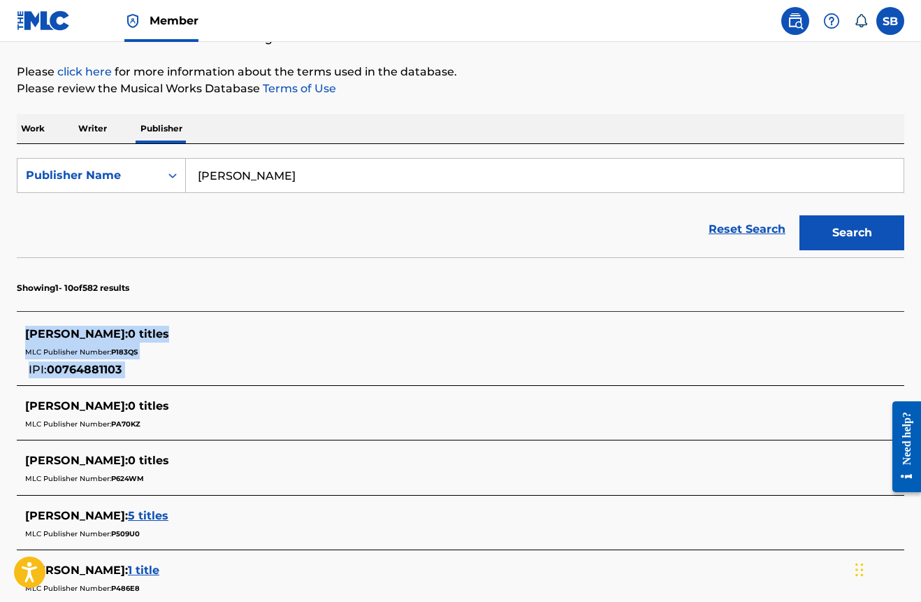
scroll to position [241, 0]
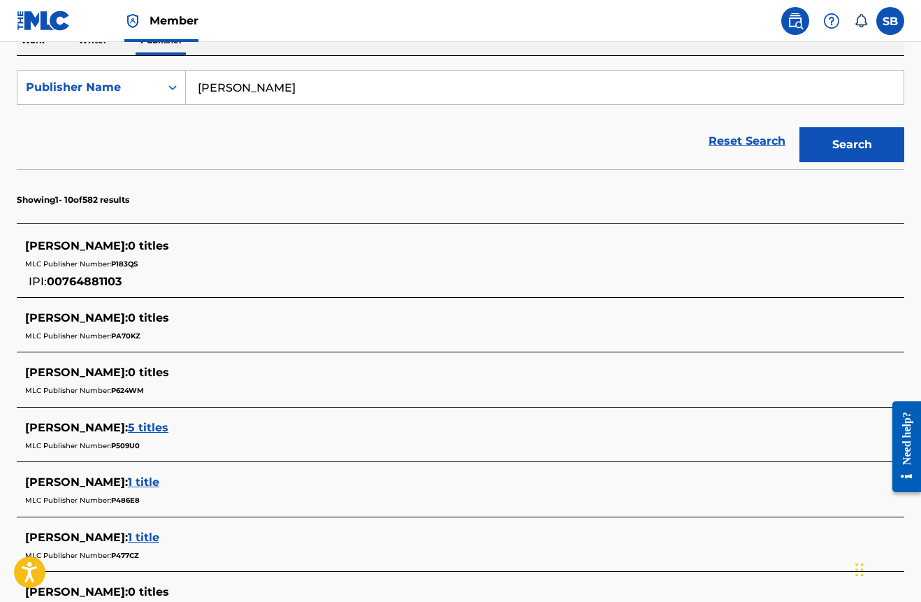
click at [550, 150] on div "Reset Search Search" at bounding box center [461, 141] width 888 height 56
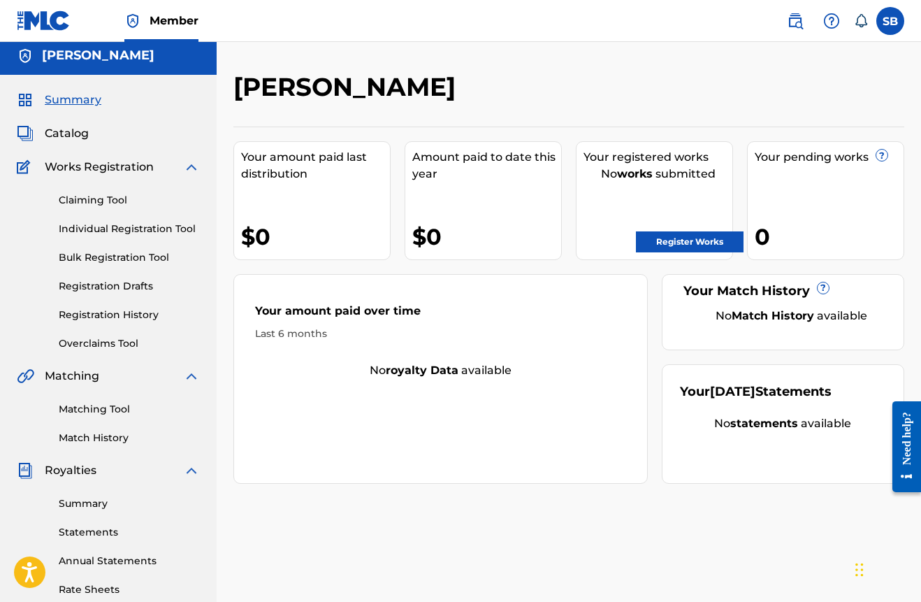
scroll to position [8, 0]
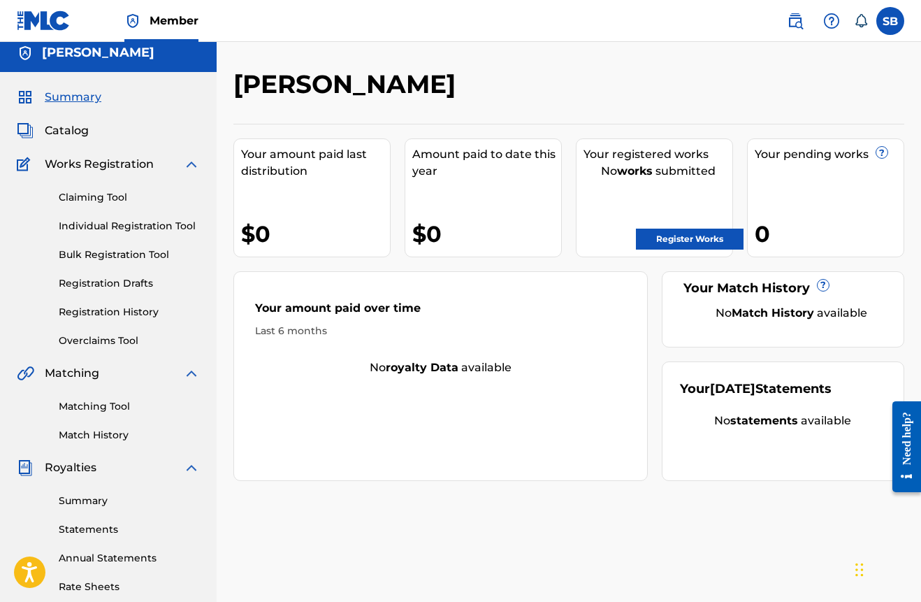
click at [78, 129] on span "Catalog" at bounding box center [67, 130] width 44 height 17
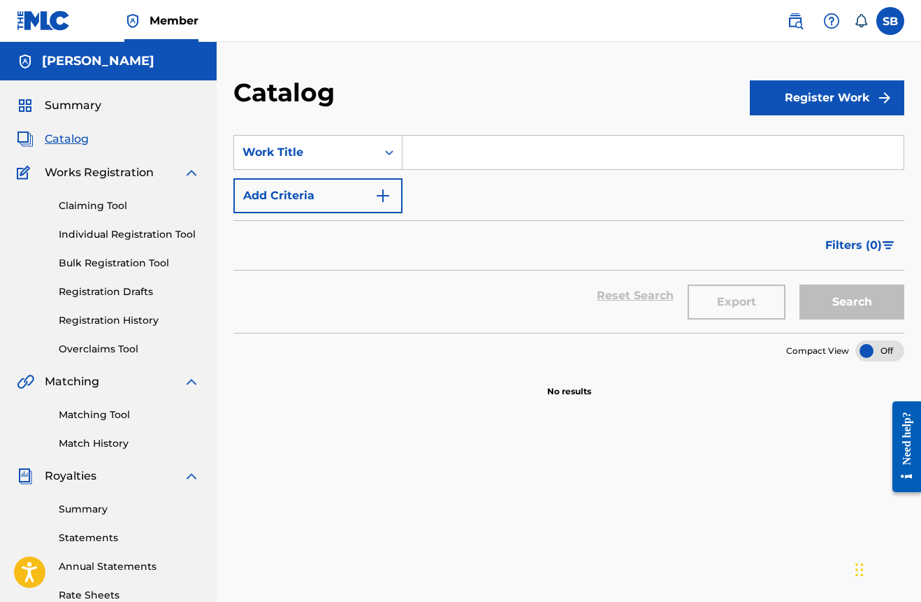
click at [886, 349] on div at bounding box center [880, 350] width 49 height 21
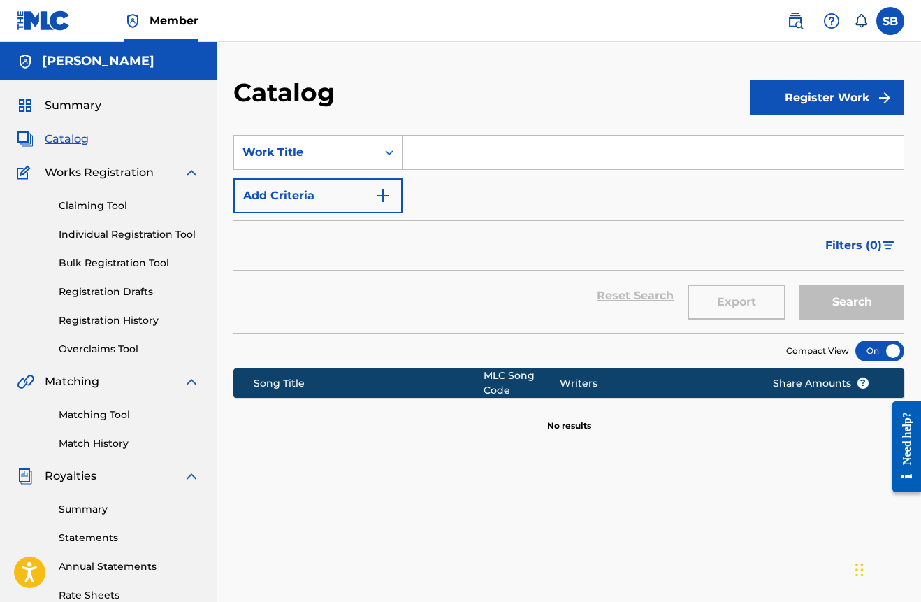
click at [840, 103] on button "Register Work" at bounding box center [827, 97] width 154 height 35
click at [793, 171] on link "By File Upload" at bounding box center [827, 177] width 154 height 34
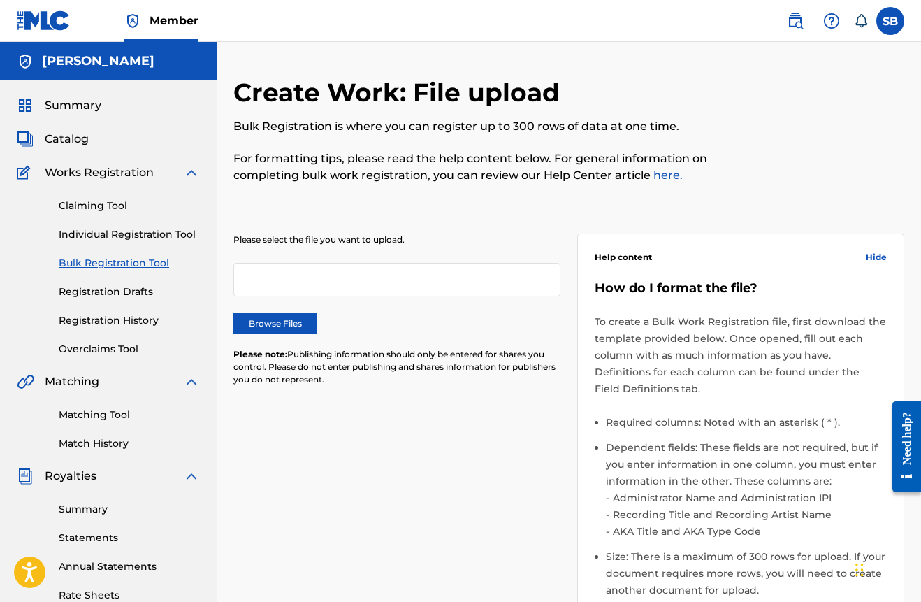
click at [286, 322] on label "Browse Files" at bounding box center [275, 323] width 84 height 21
click at [0, 0] on input "Browse Files" at bounding box center [0, 0] width 0 height 0
